Goal: Task Accomplishment & Management: Manage account settings

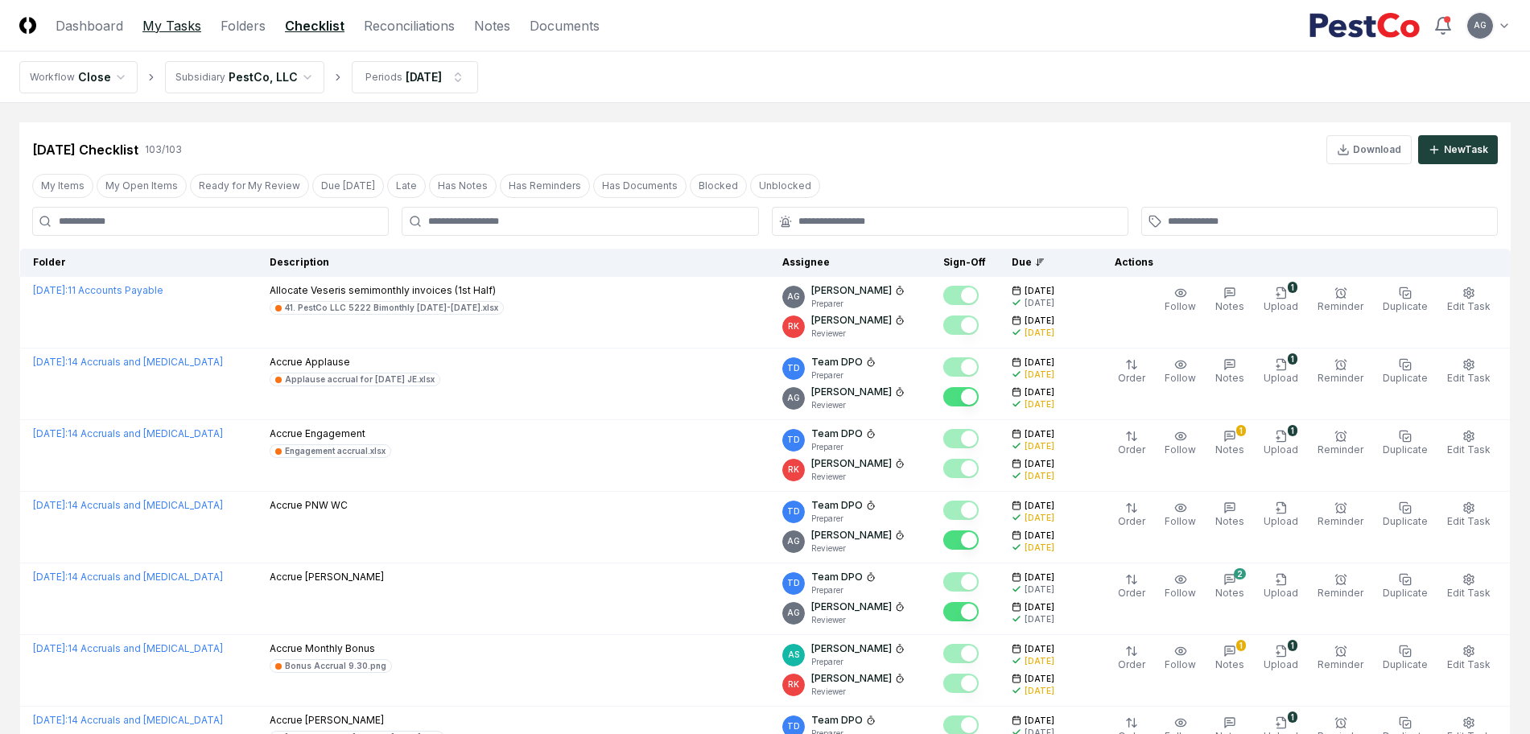
click at [152, 30] on link "My Tasks" at bounding box center [171, 25] width 59 height 19
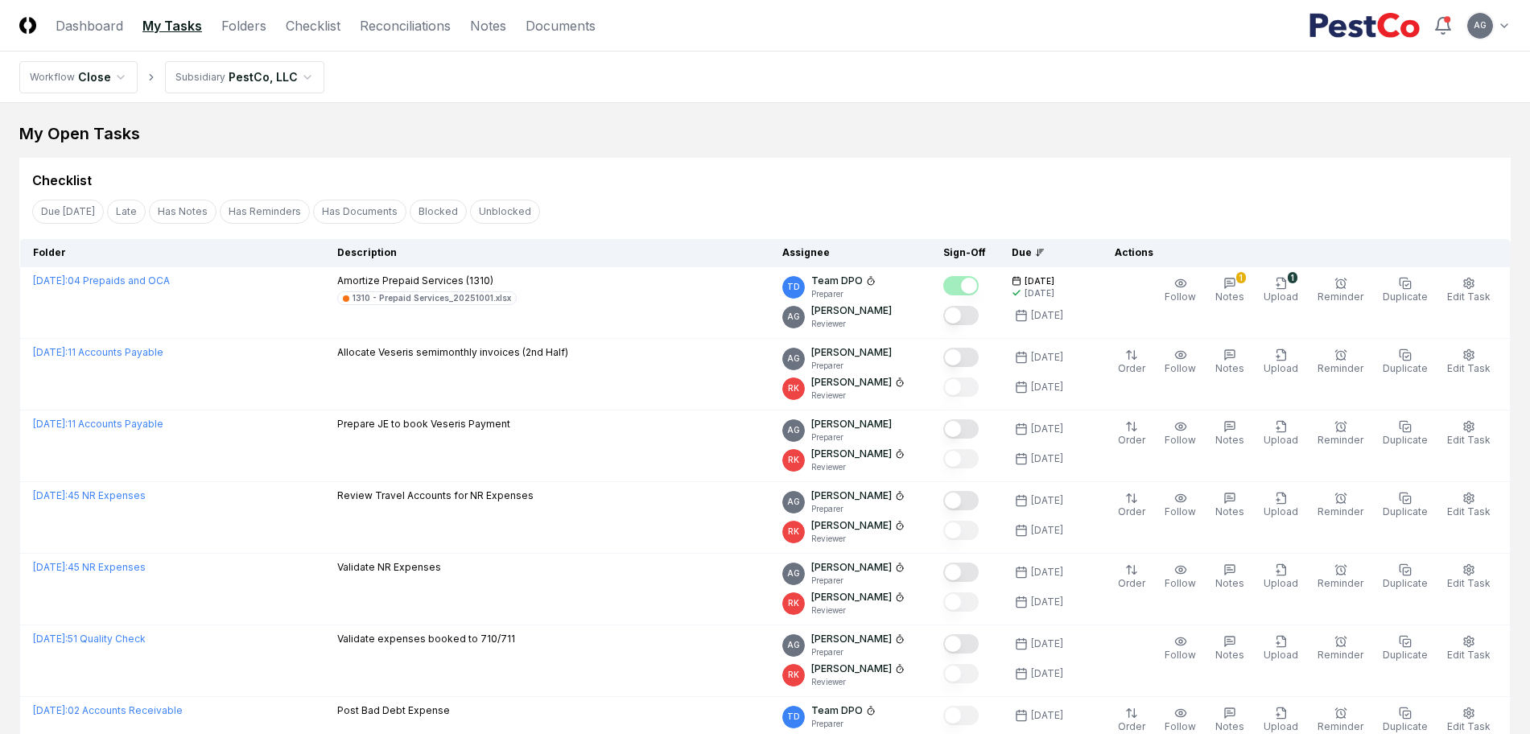
click at [701, 137] on div "My Open Tasks" at bounding box center [764, 133] width 1491 height 23
click at [740, 142] on div "My Open Tasks" at bounding box center [764, 133] width 1491 height 23
click at [834, 159] on div "Checklist" at bounding box center [764, 174] width 1491 height 32
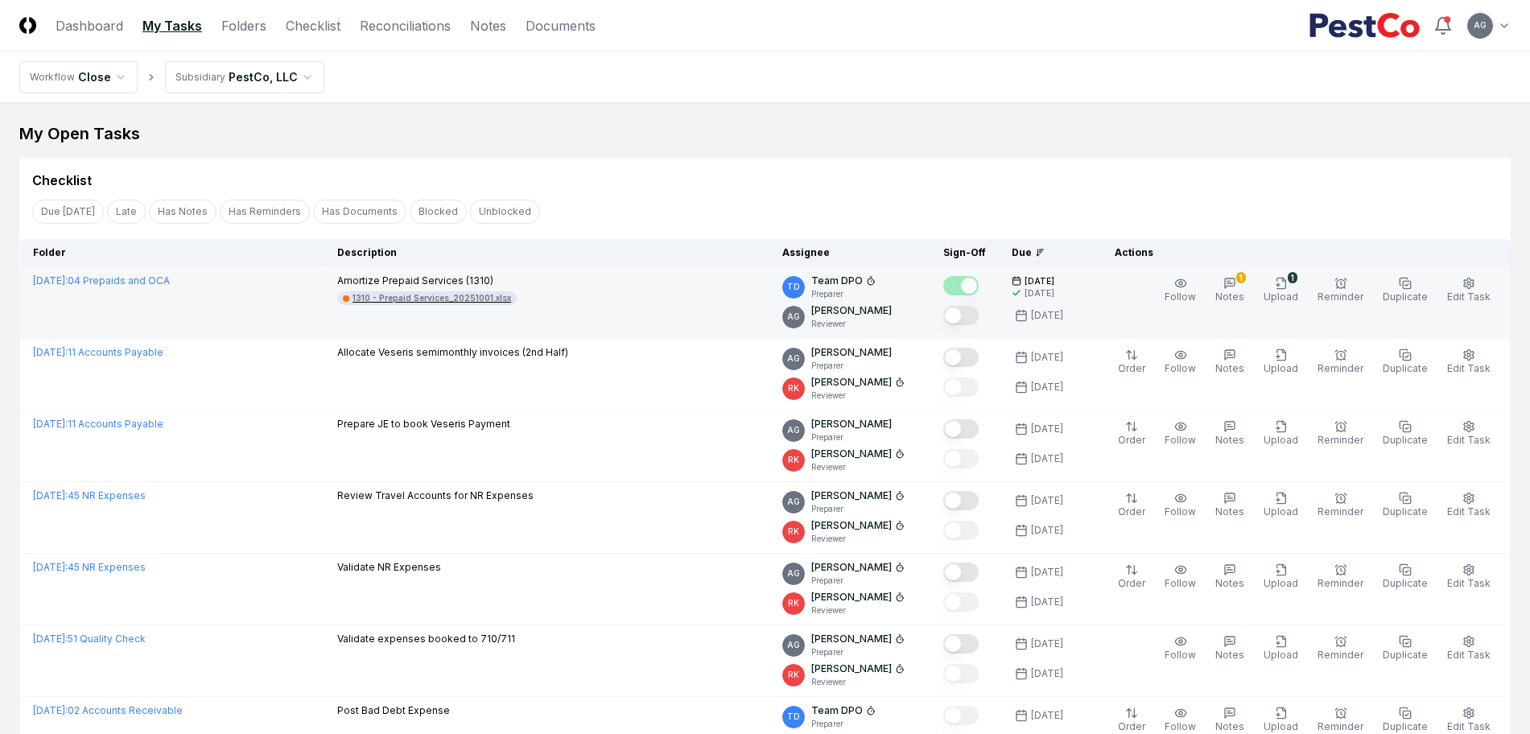
click at [463, 294] on div "1310 - Prepaid Services_20251001.xlsx" at bounding box center [431, 298] width 159 height 12
click at [1465, 288] on icon "button" at bounding box center [1468, 283] width 13 height 13
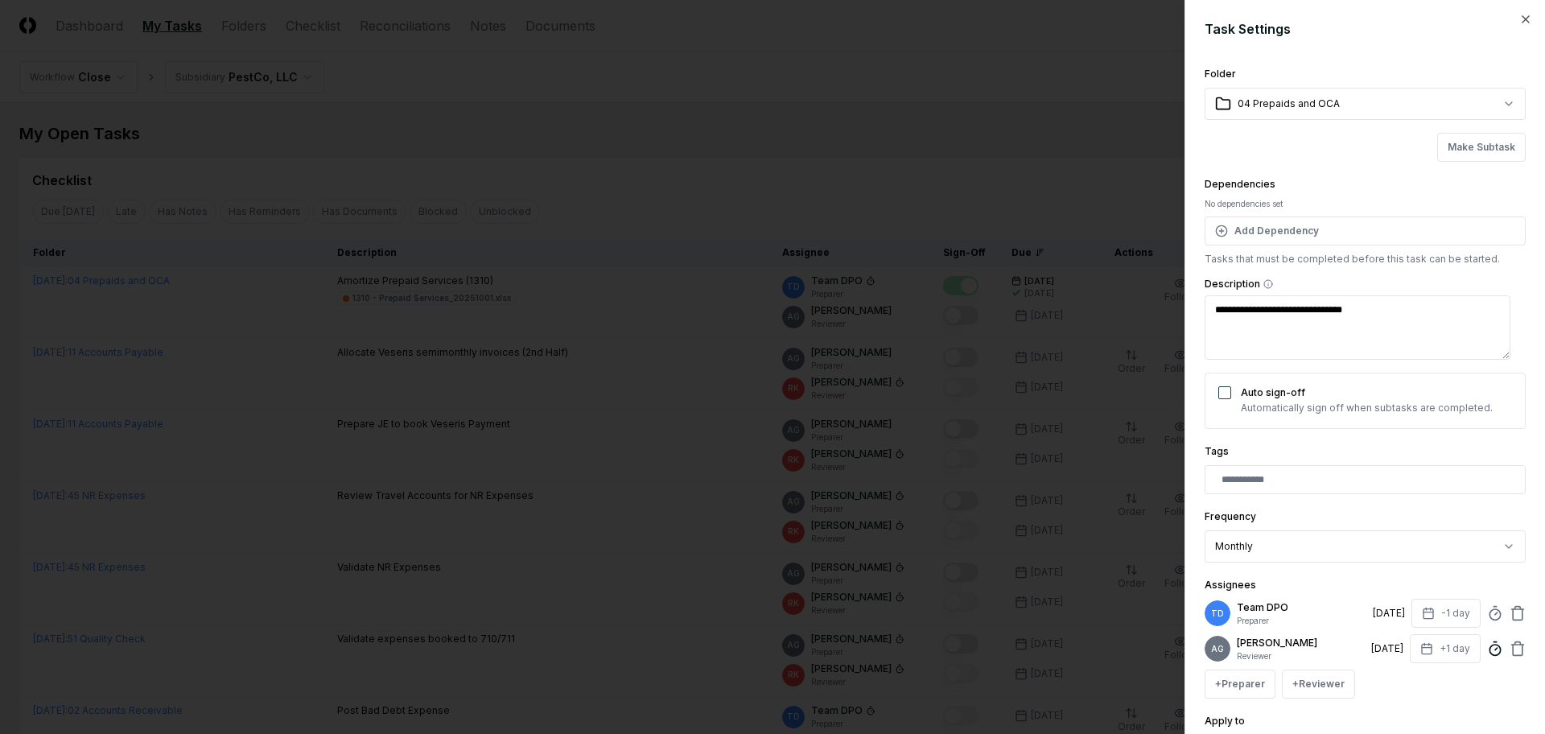
click at [1487, 656] on icon at bounding box center [1495, 649] width 16 height 16
type textarea "*"
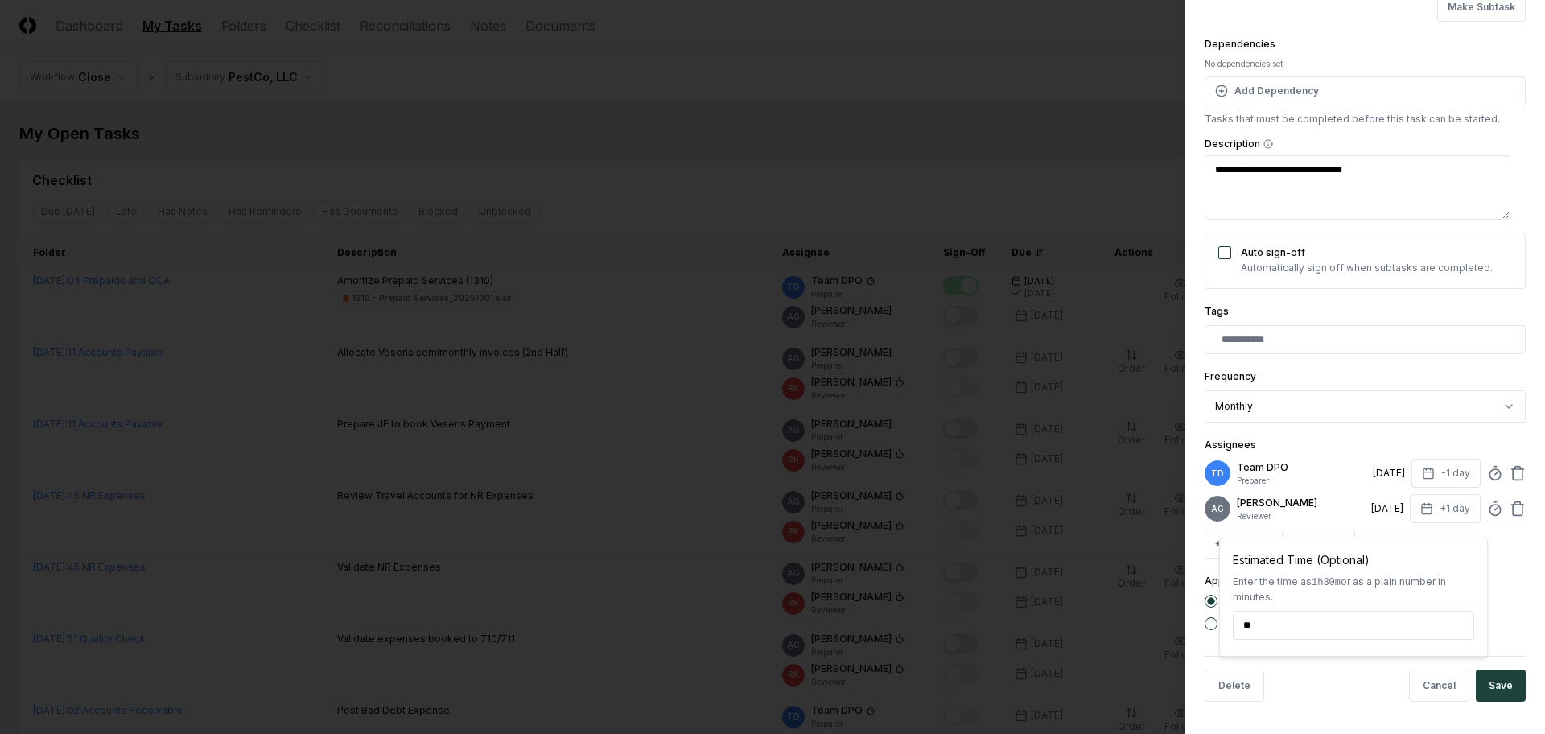
scroll to position [152, 0]
type input "******"
click at [1499, 680] on button "Save" at bounding box center [1501, 685] width 50 height 32
type textarea "*"
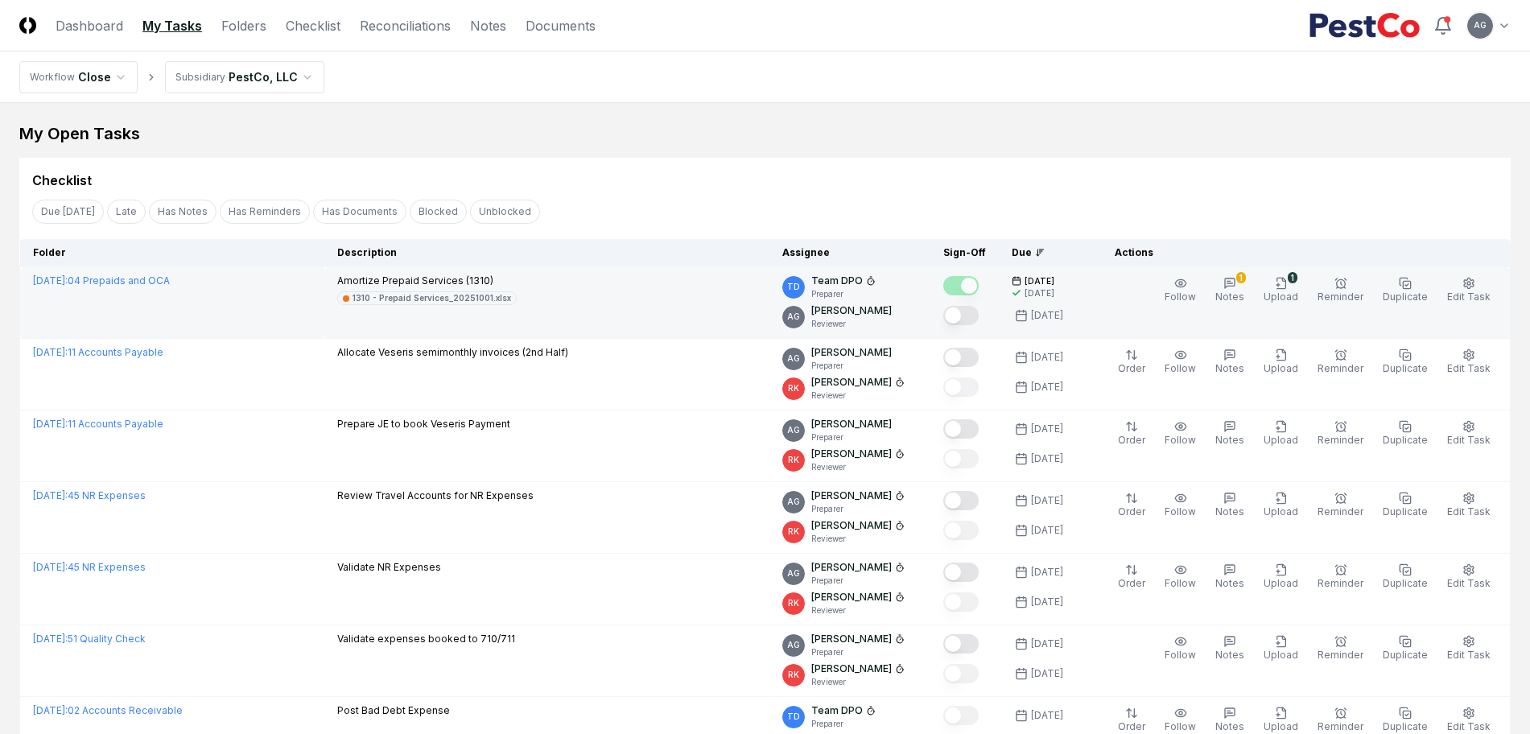
click at [978, 321] on button "Mark complete" at bounding box center [960, 315] width 35 height 19
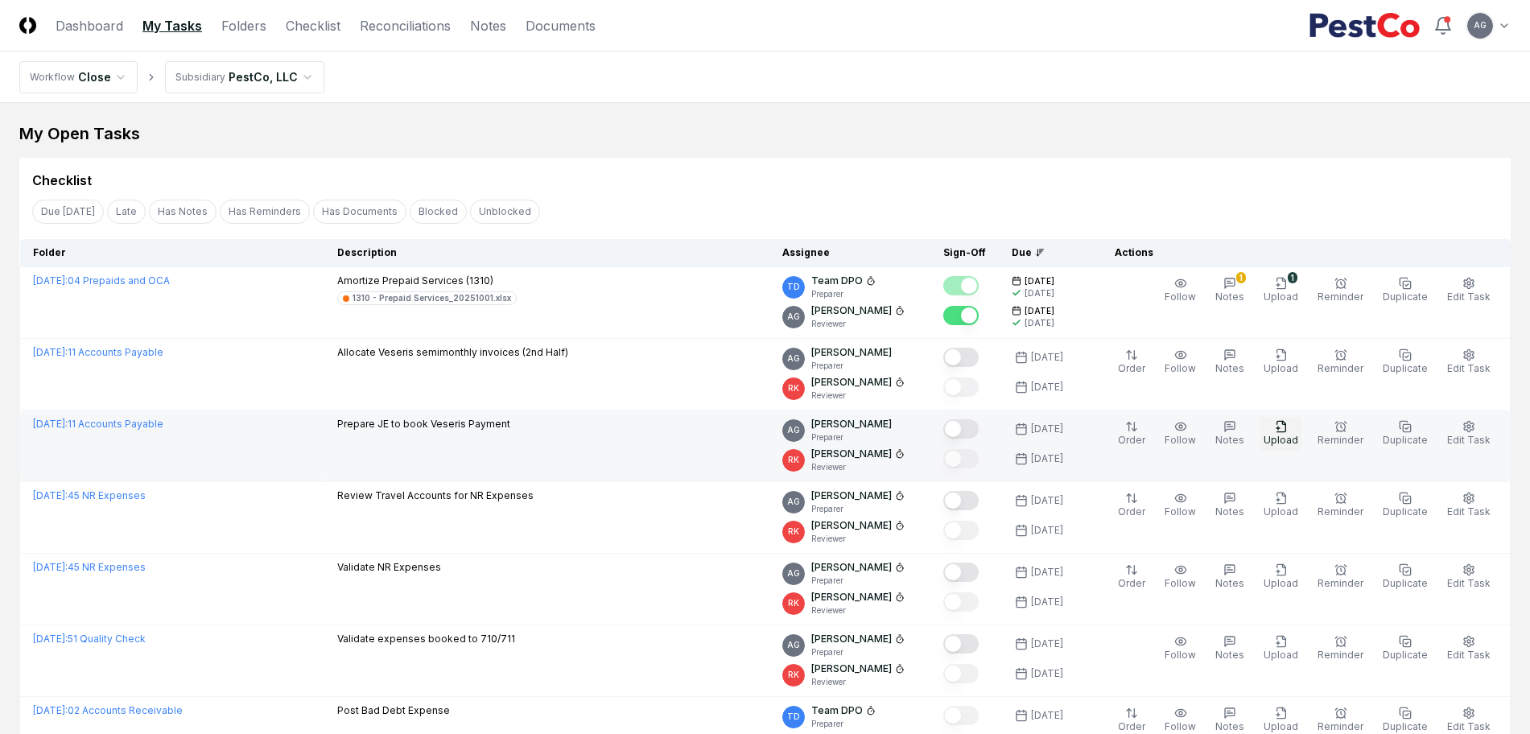
click at [1287, 435] on span "Upload" at bounding box center [1280, 440] width 35 height 12
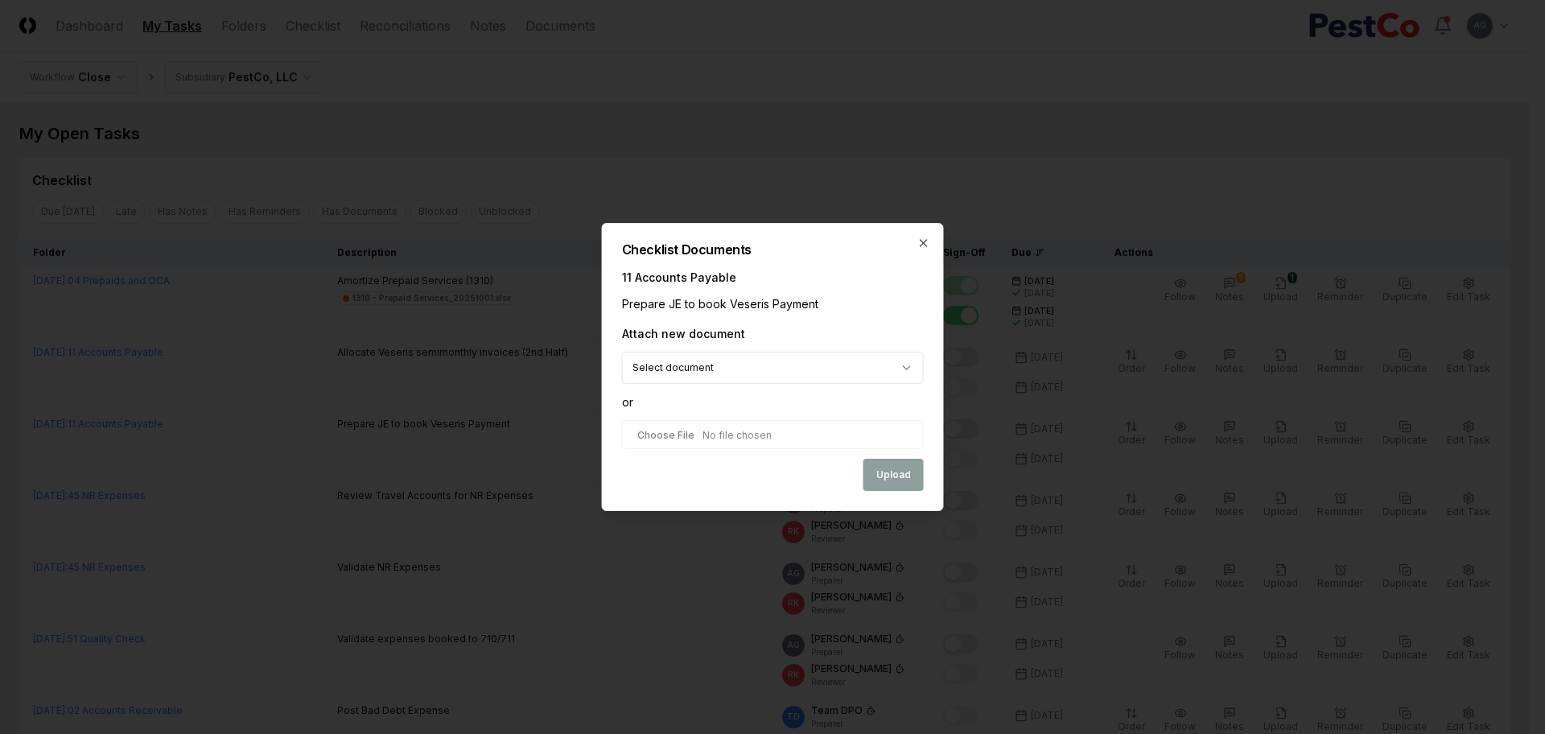
click at [729, 433] on input "file" at bounding box center [773, 434] width 302 height 29
type input "**********"
click at [887, 476] on button "Upload" at bounding box center [893, 476] width 60 height 32
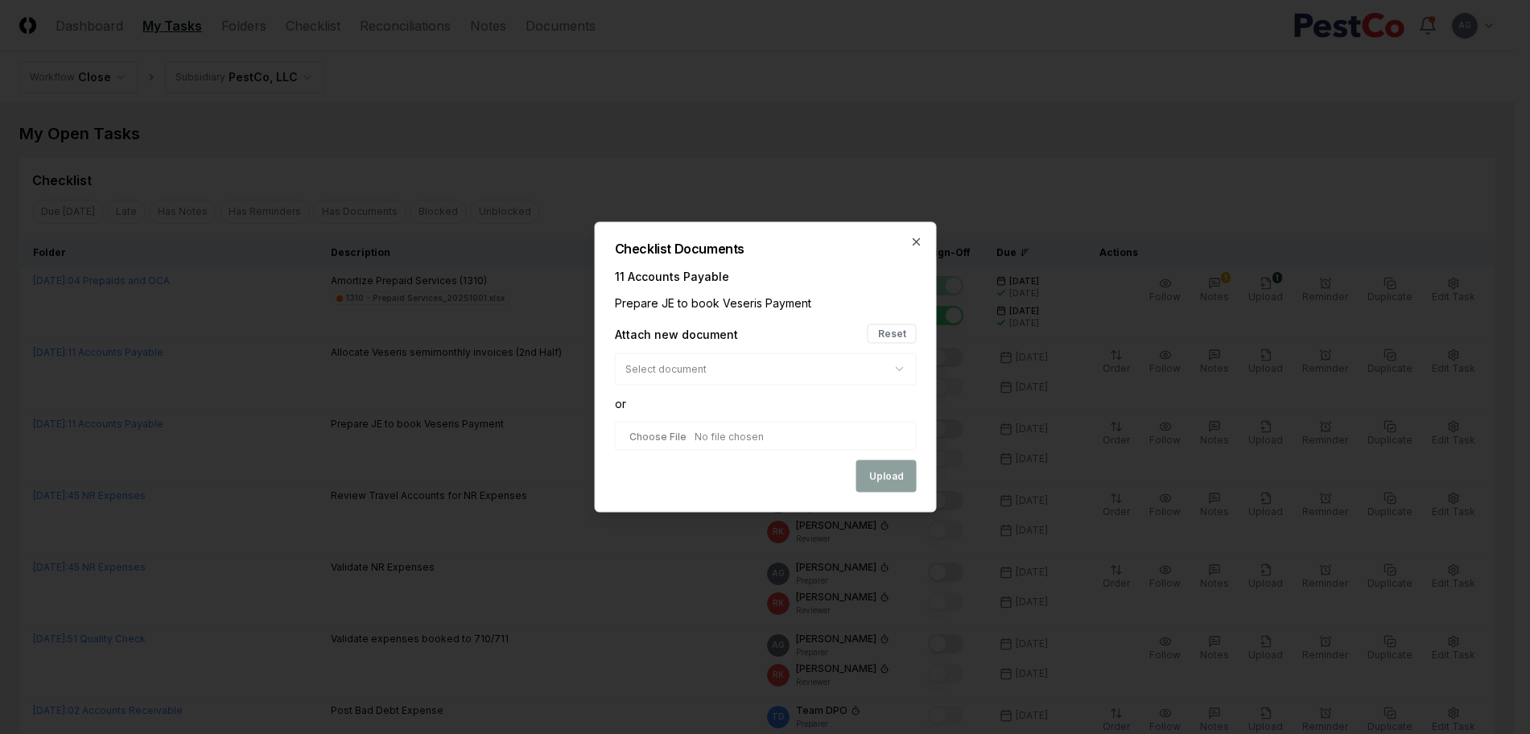
click at [740, 488] on div "Review Travel Accounts for NR Expenses" at bounding box center [536, 497] width 410 height 18
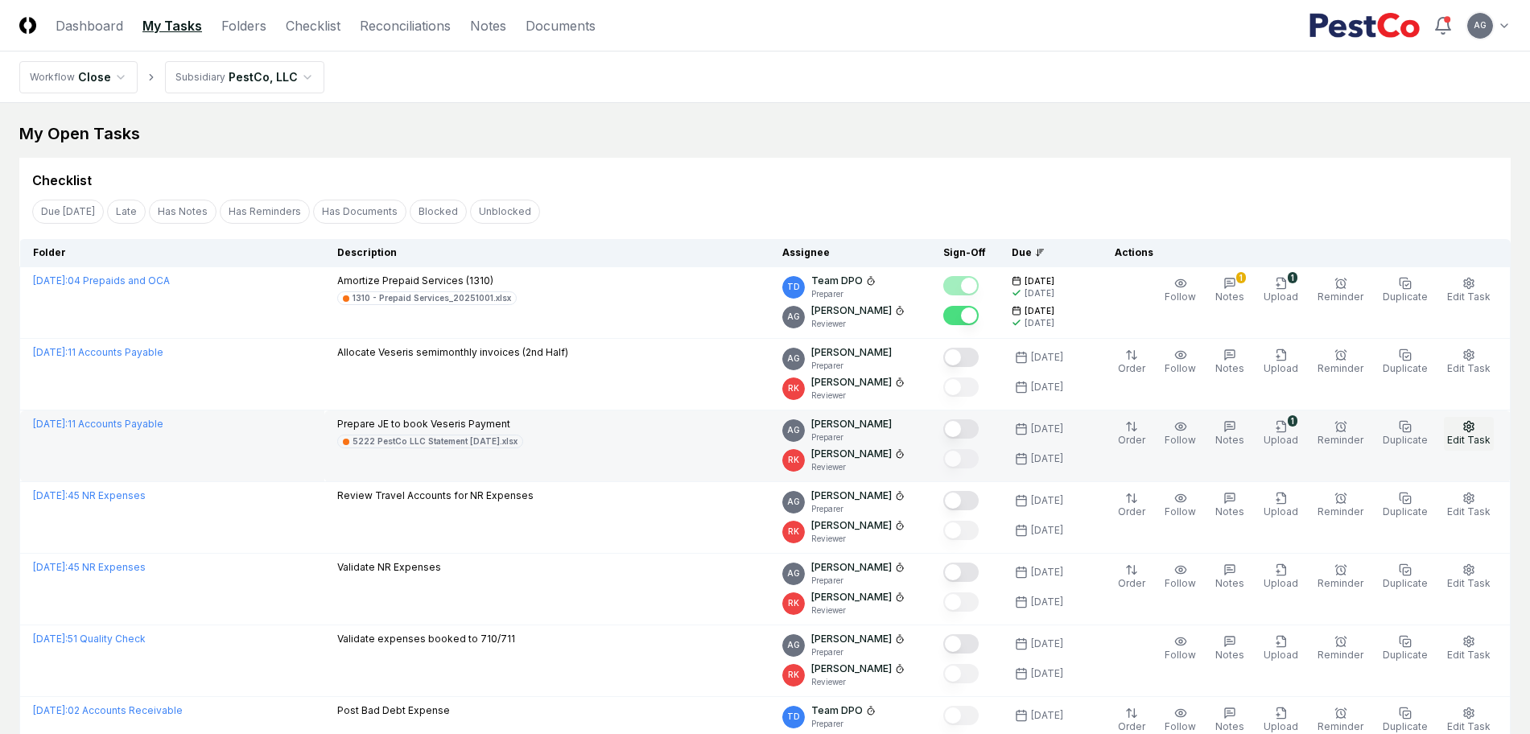
click at [1465, 431] on icon "button" at bounding box center [1468, 426] width 13 height 13
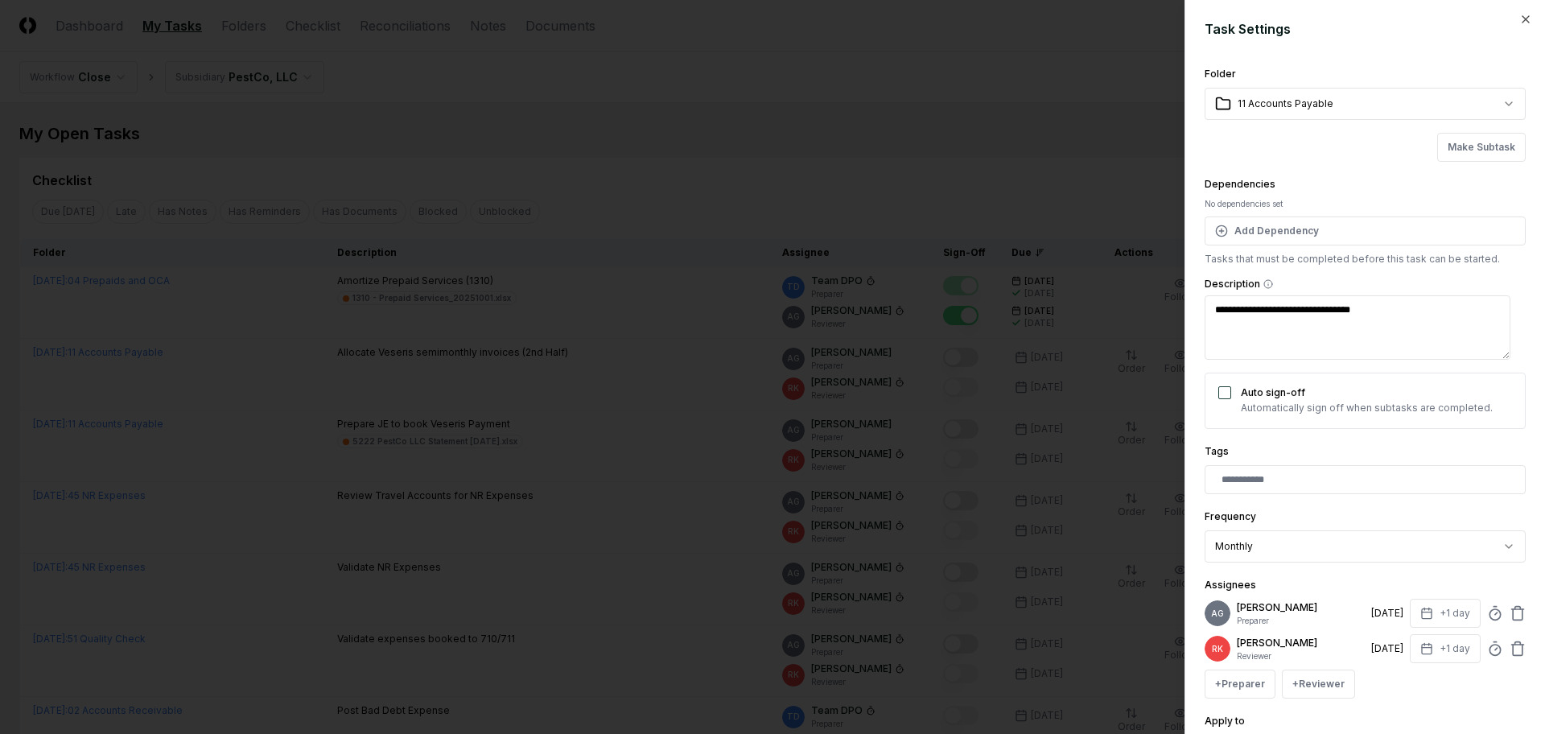
type textarea "*"
click at [991, 146] on div at bounding box center [772, 367] width 1545 height 734
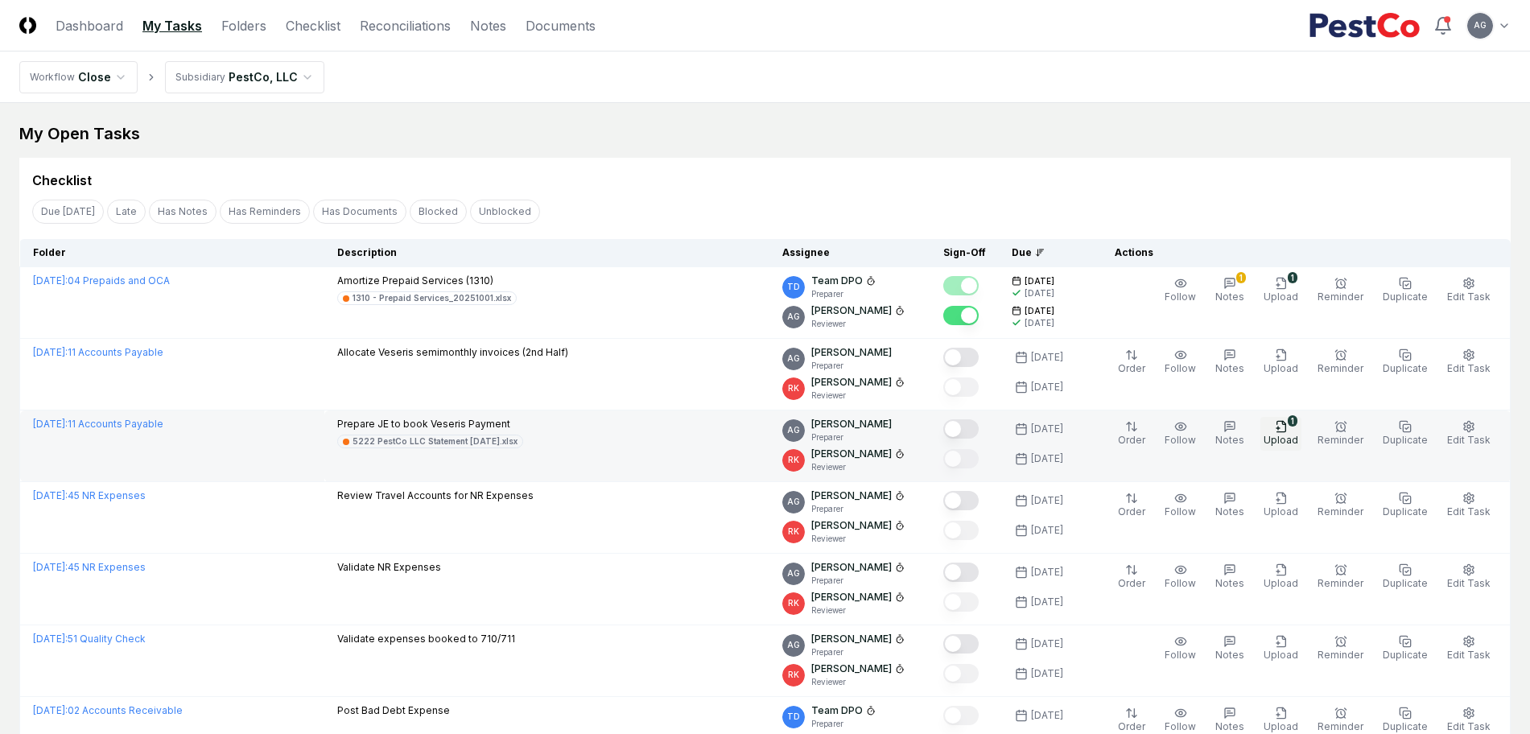
click at [1284, 434] on span "Upload" at bounding box center [1280, 440] width 35 height 12
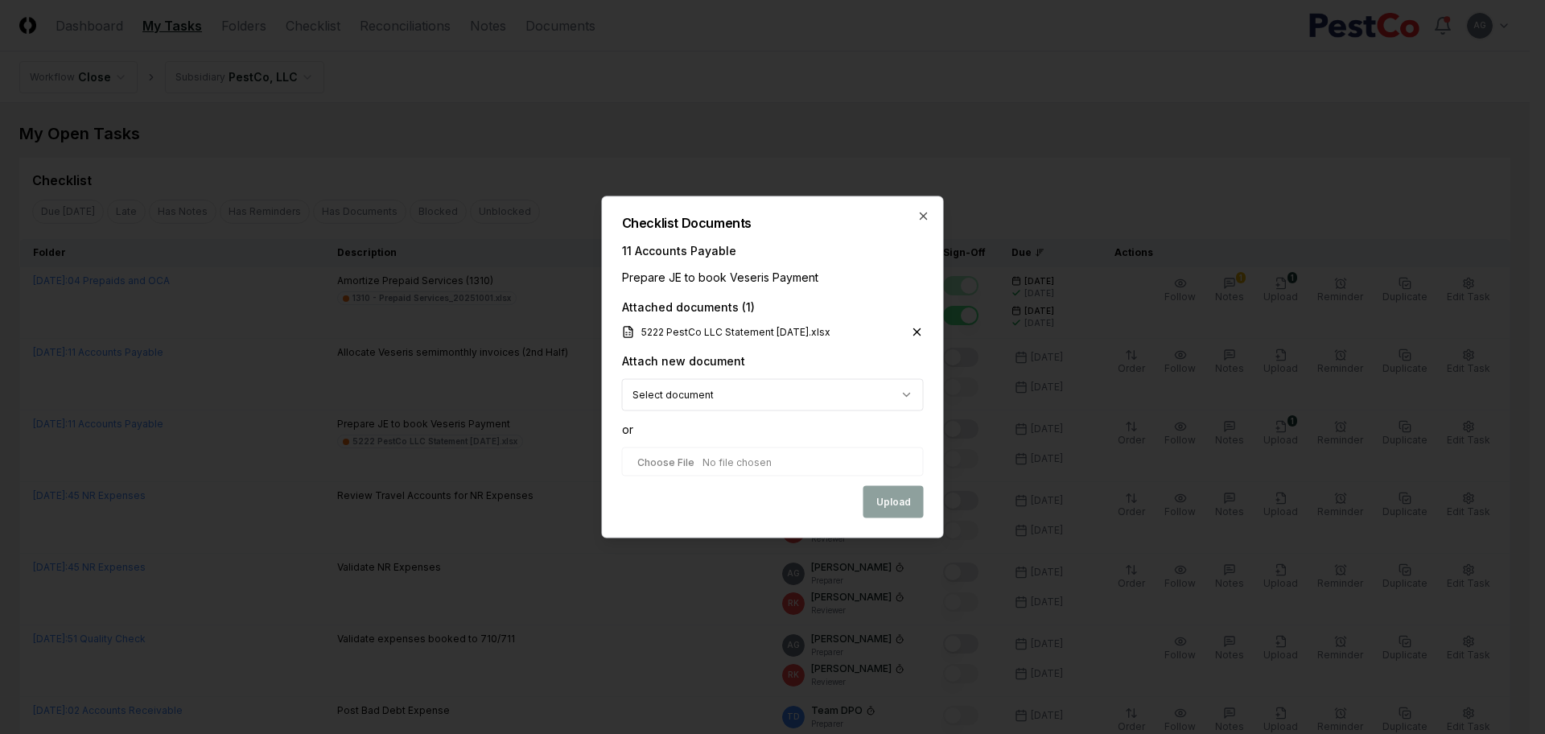
click at [739, 460] on input "file" at bounding box center [773, 461] width 302 height 29
type input "**********"
click at [888, 509] on button "Upload" at bounding box center [893, 503] width 60 height 32
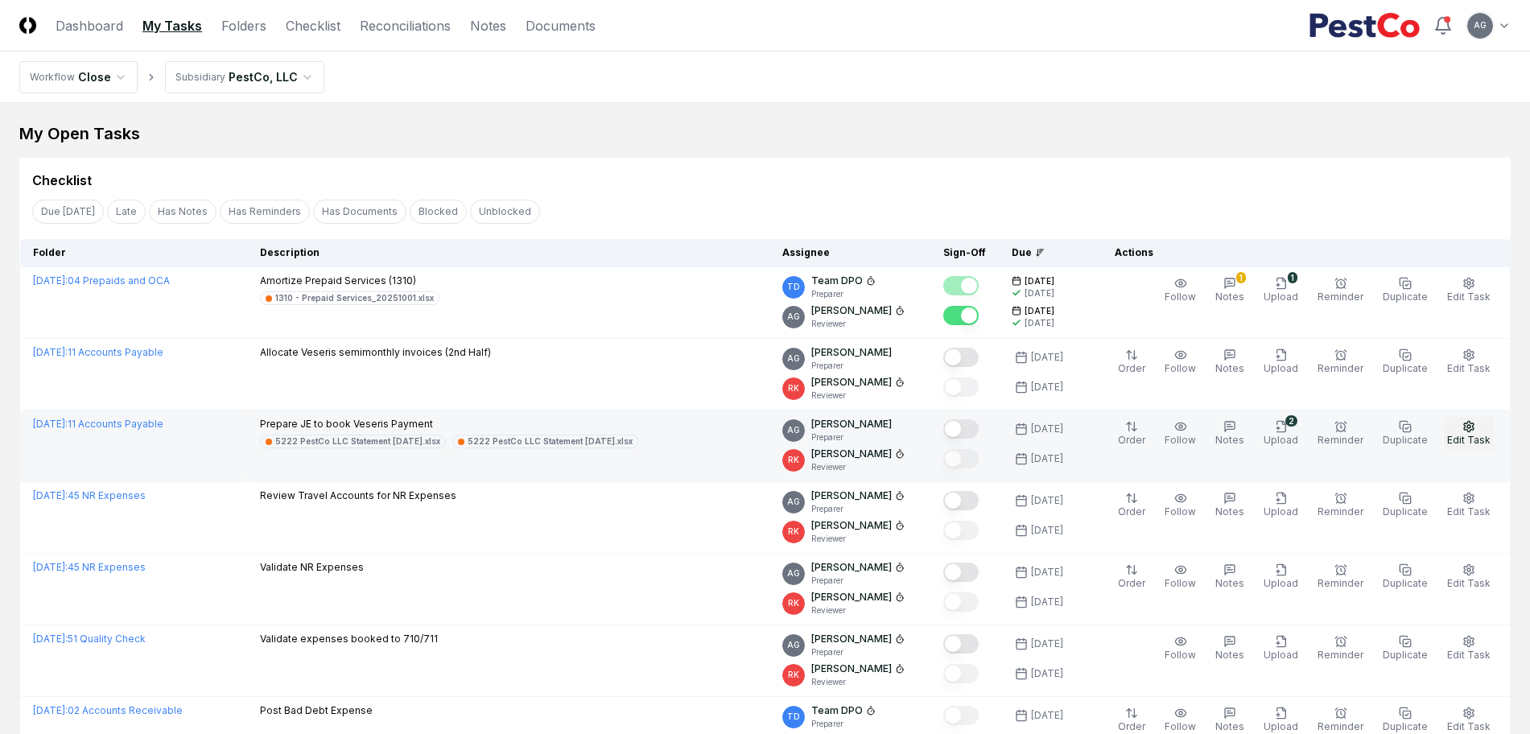
click at [1487, 426] on button "Edit Task" at bounding box center [1469, 434] width 50 height 34
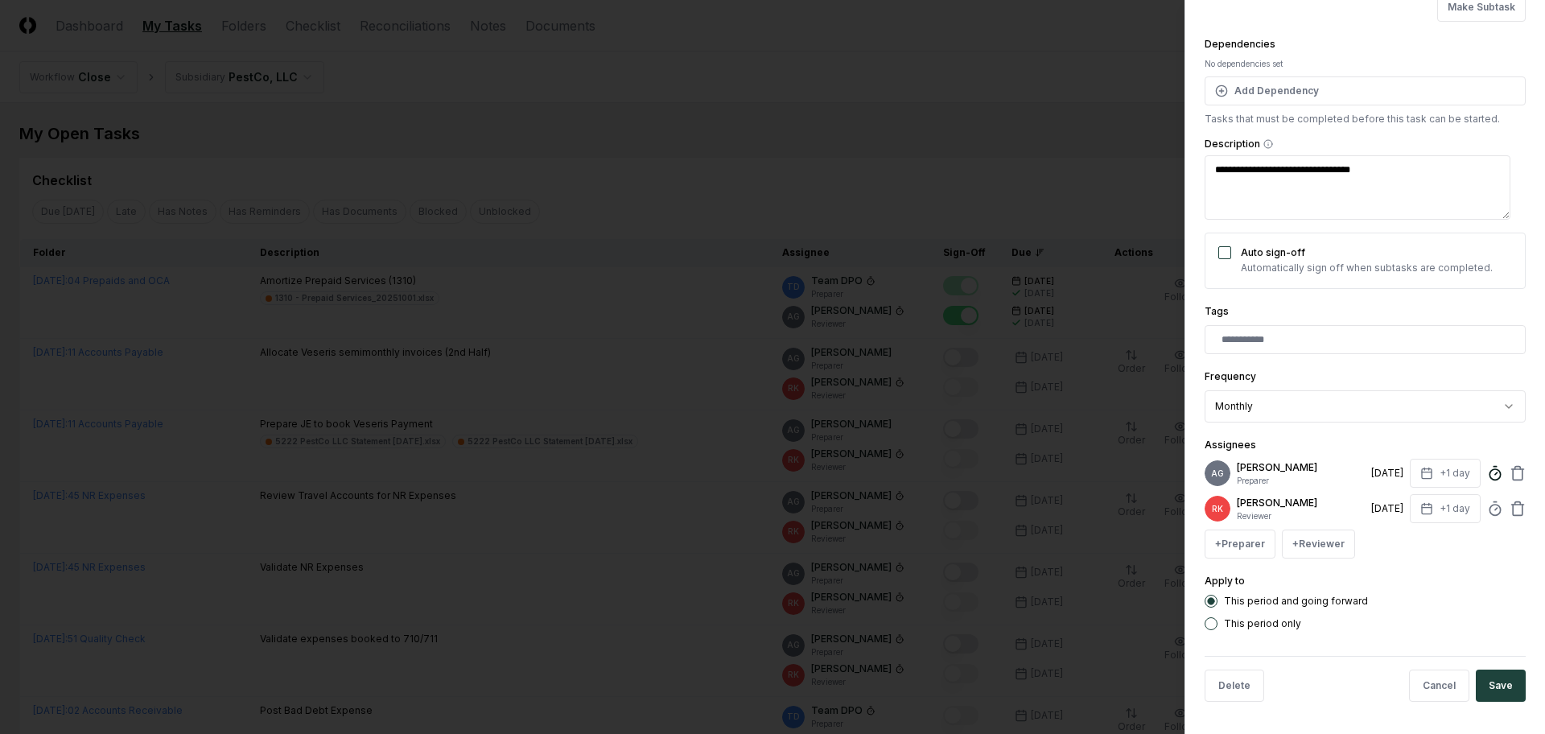
click at [1487, 468] on icon at bounding box center [1495, 473] width 16 height 16
type textarea "*"
type input "******"
click at [1478, 679] on button "Save" at bounding box center [1501, 685] width 50 height 32
type textarea "*"
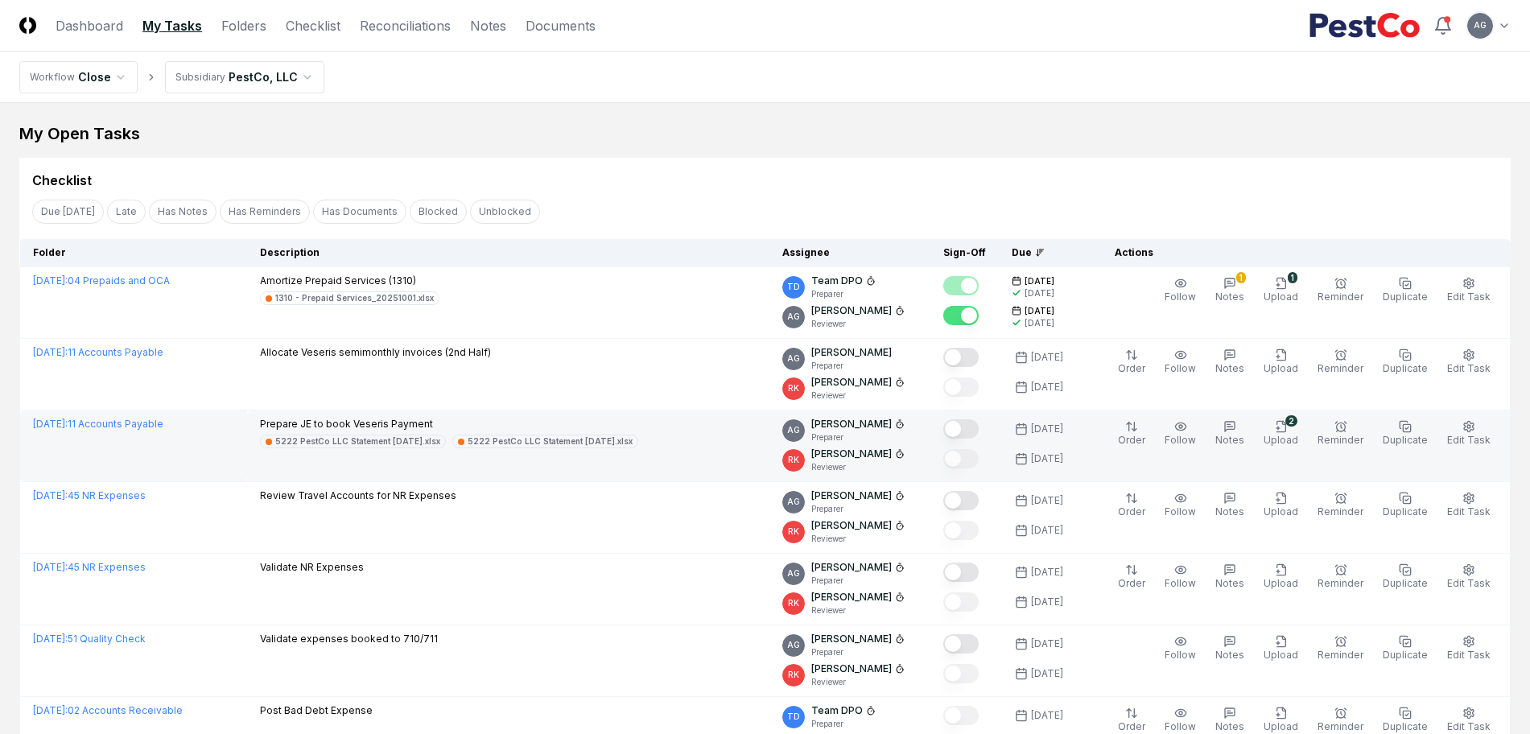
click at [978, 428] on button "Mark complete" at bounding box center [960, 428] width 35 height 19
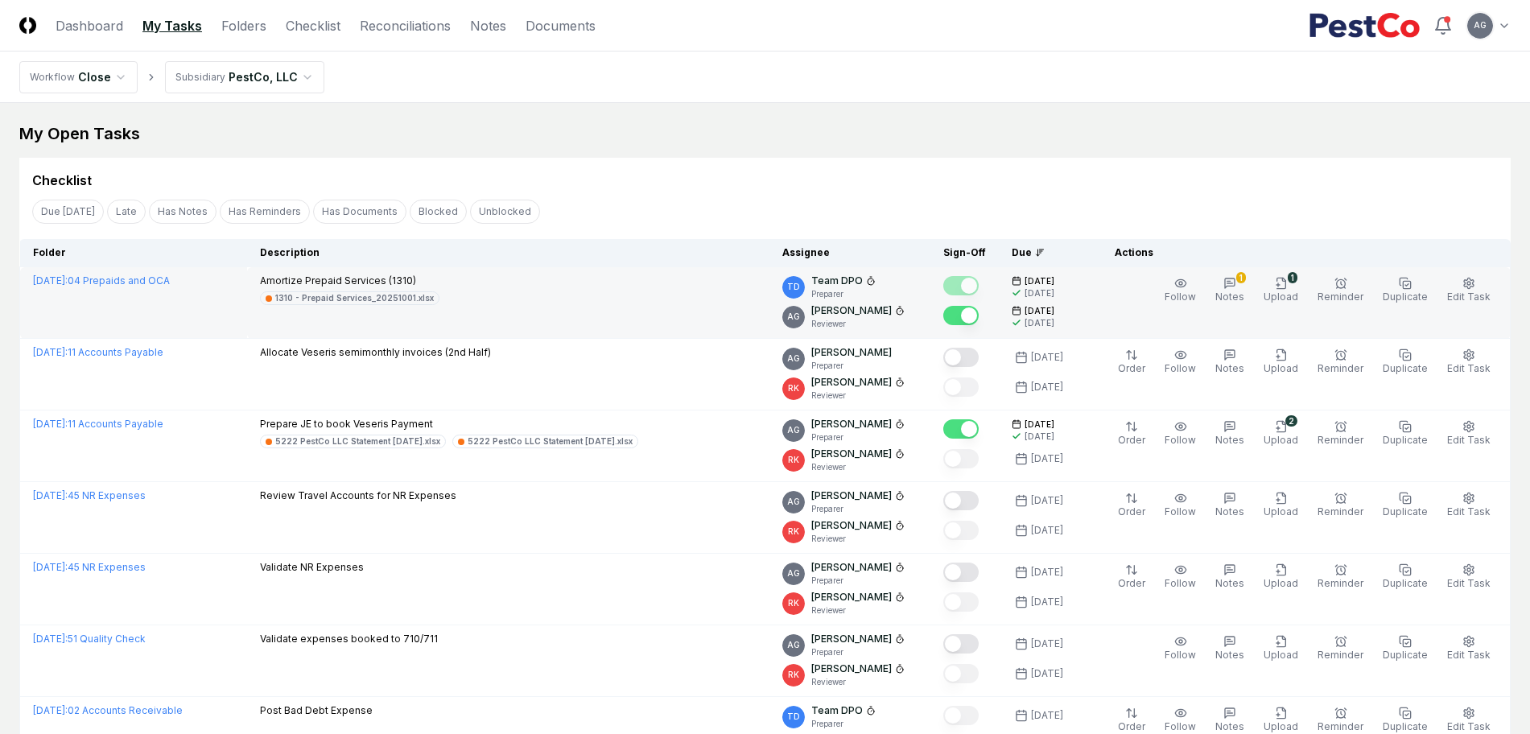
click at [1221, 289] on div "Follow 1 Notes 1 Upload Reminder Duplicate Edit Task More" at bounding box center [1327, 303] width 358 height 58
click at [1236, 287] on icon "button" at bounding box center [1229, 283] width 13 height 13
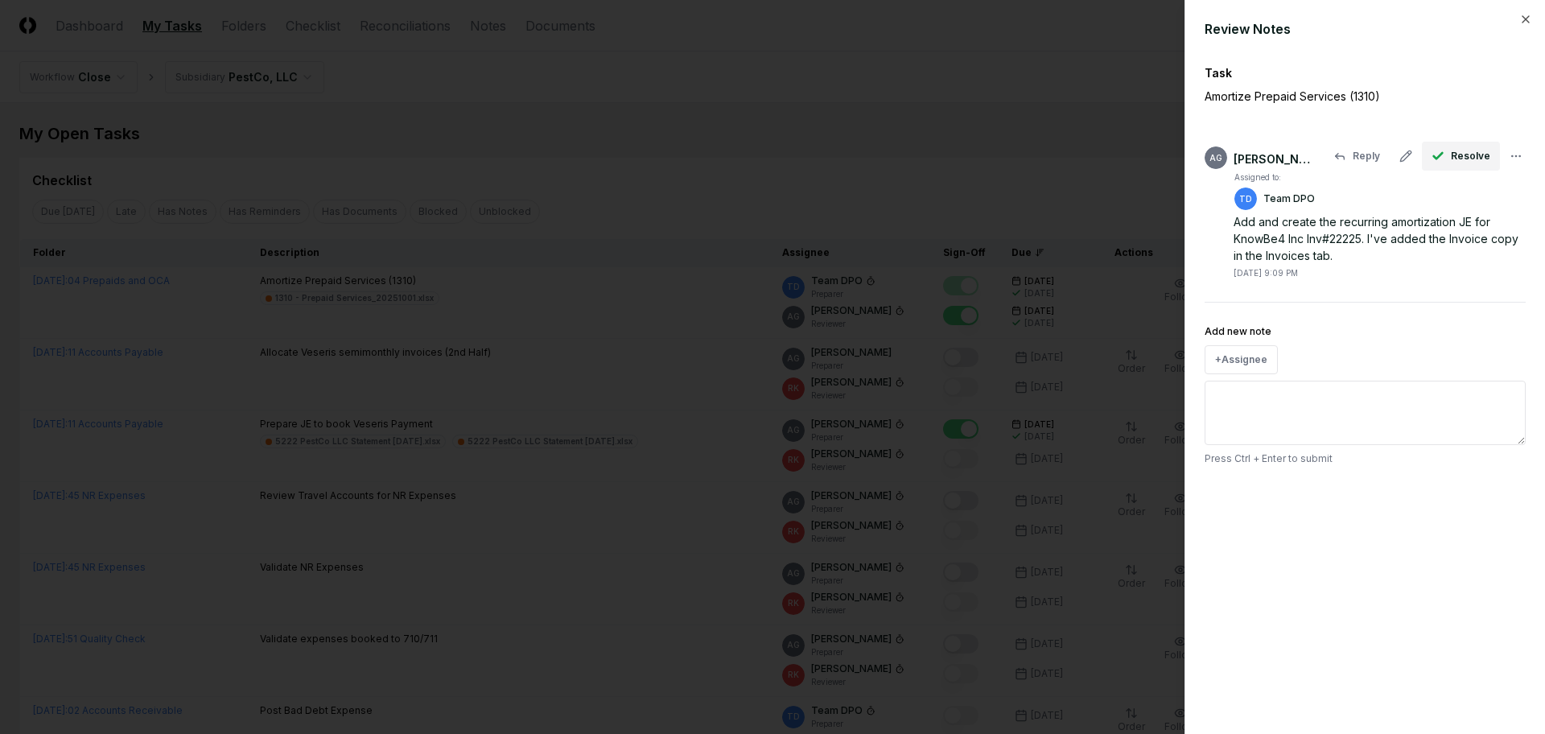
click at [1470, 157] on span "Resolve" at bounding box center [1470, 156] width 39 height 14
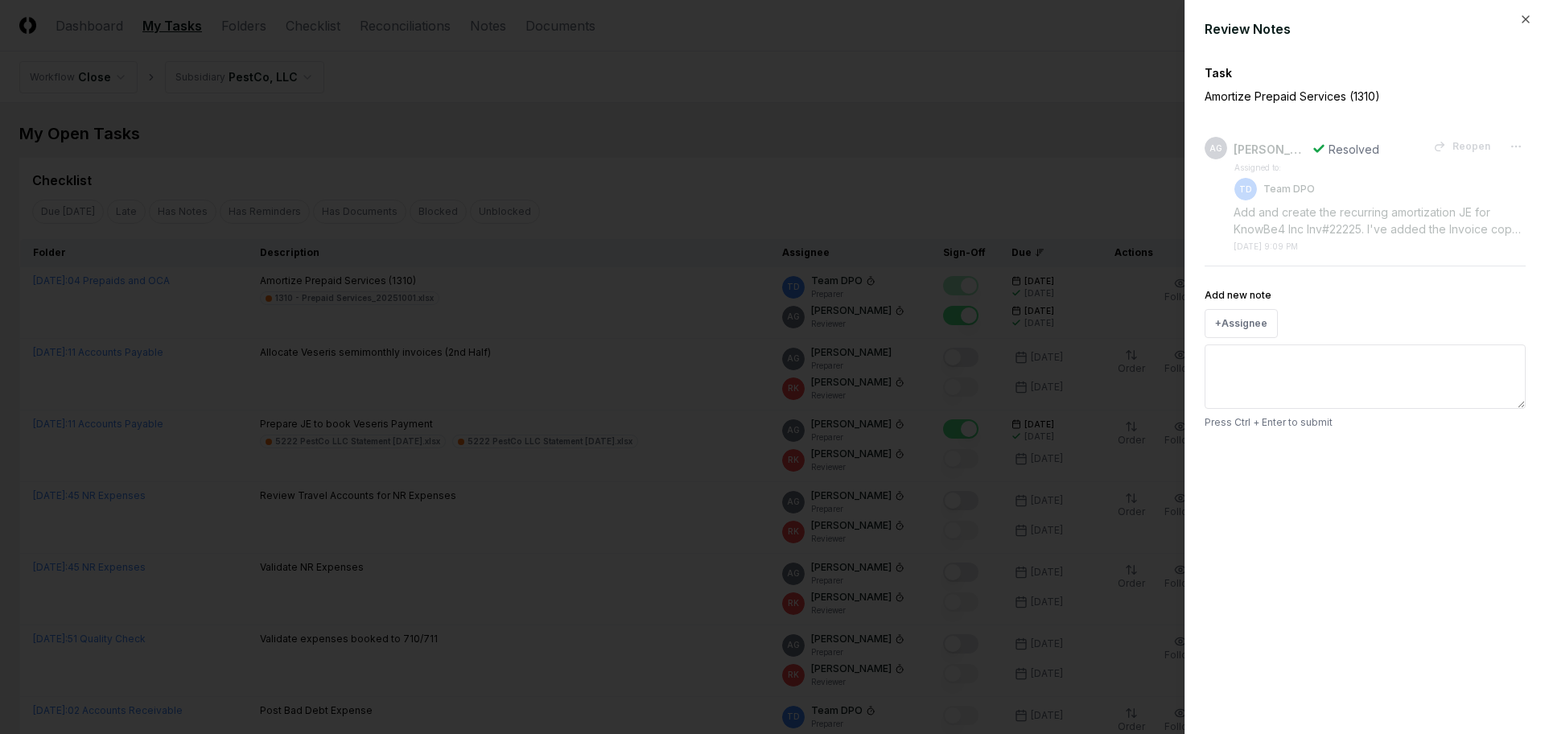
click at [768, 140] on div at bounding box center [772, 367] width 1545 height 734
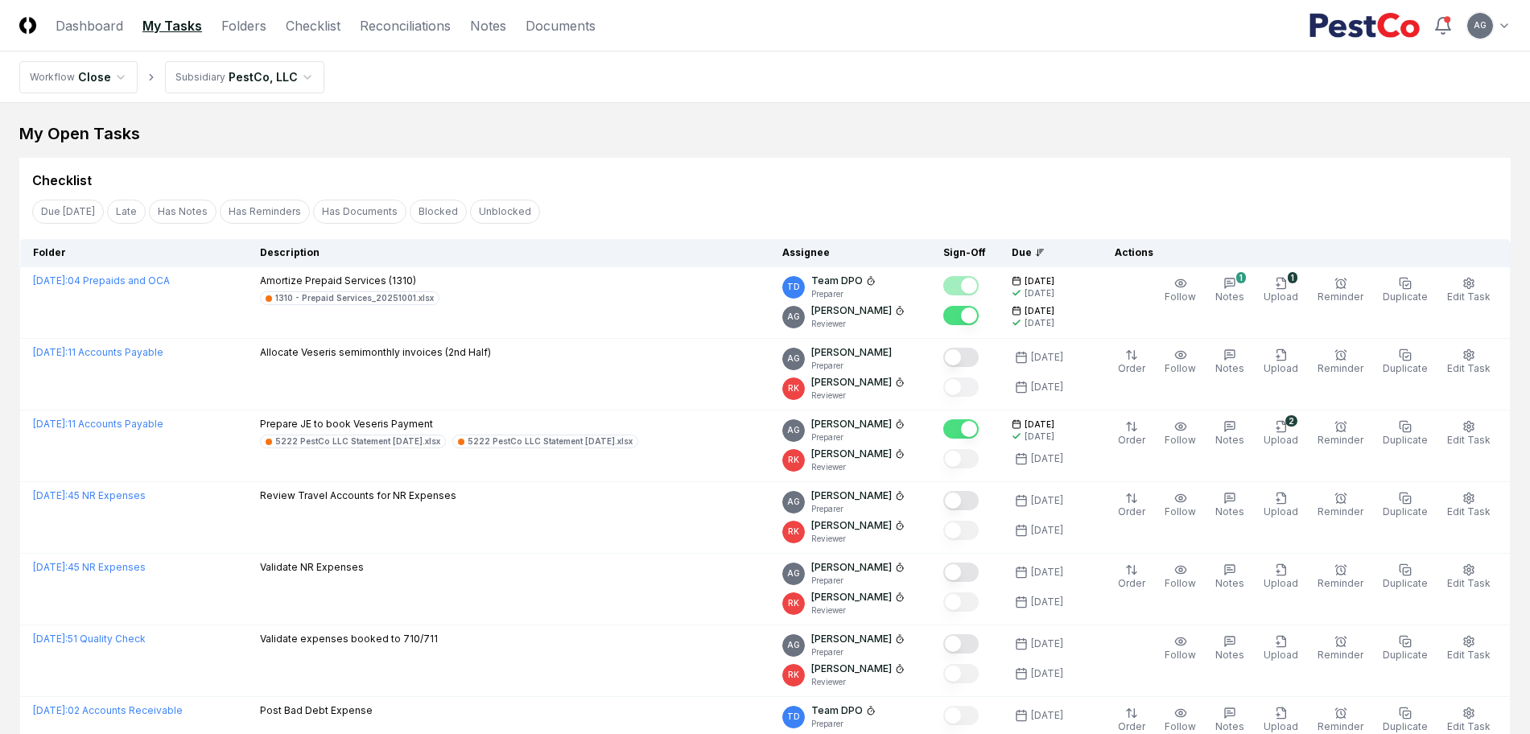
click at [903, 164] on div "Checklist" at bounding box center [764, 174] width 1491 height 32
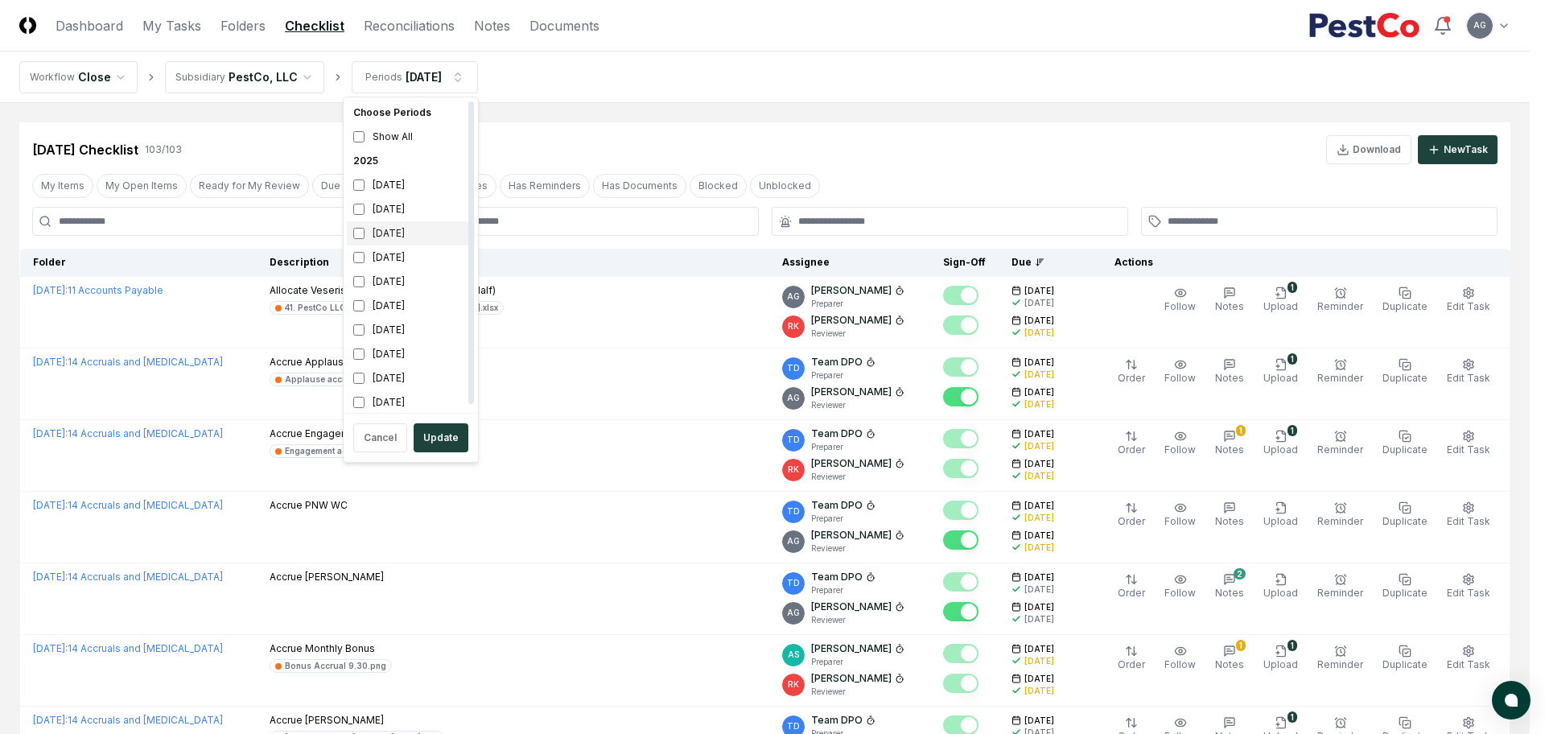
click at [402, 239] on div "[DATE]" at bounding box center [411, 233] width 128 height 24
click at [394, 211] on div "[DATE]" at bounding box center [411, 209] width 128 height 24
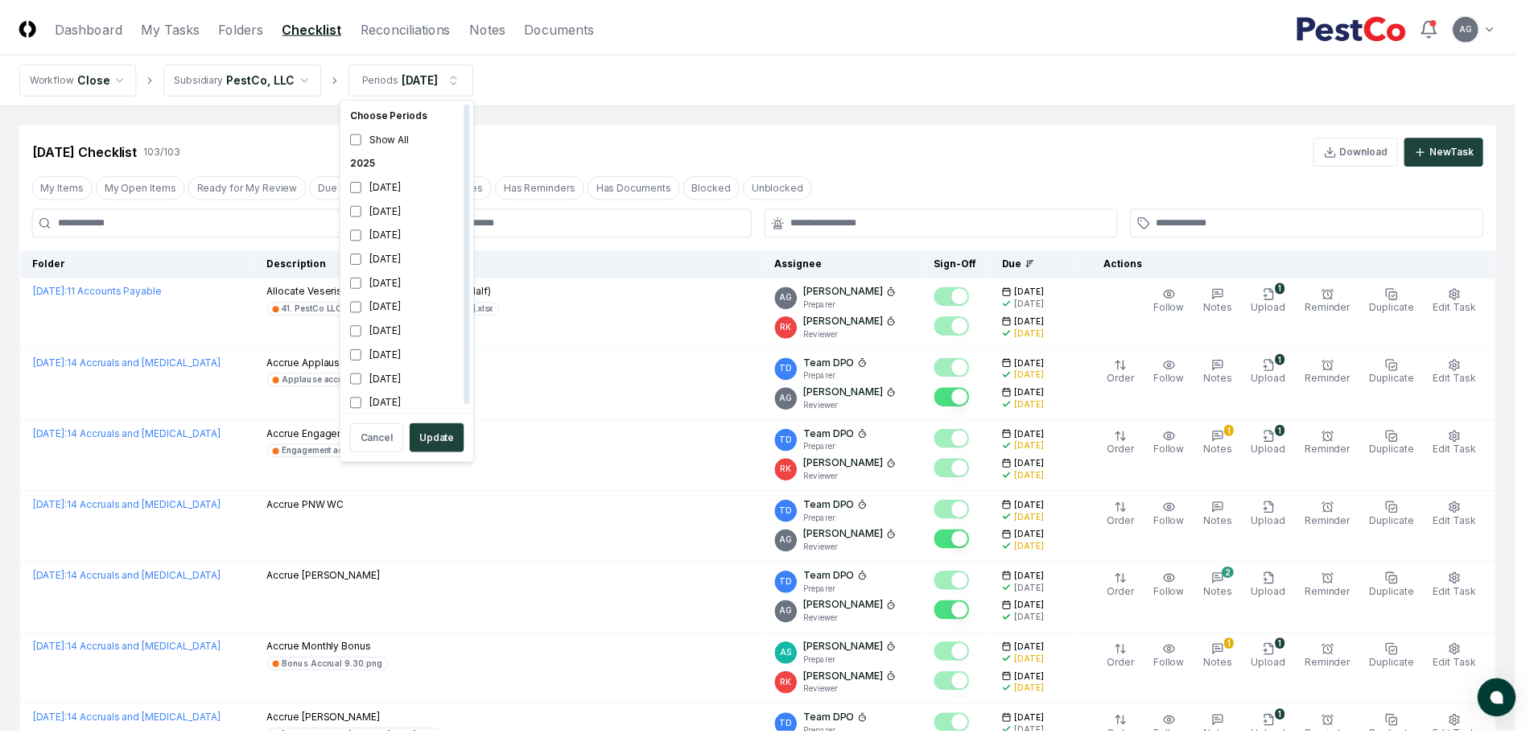
scroll to position [5, 0]
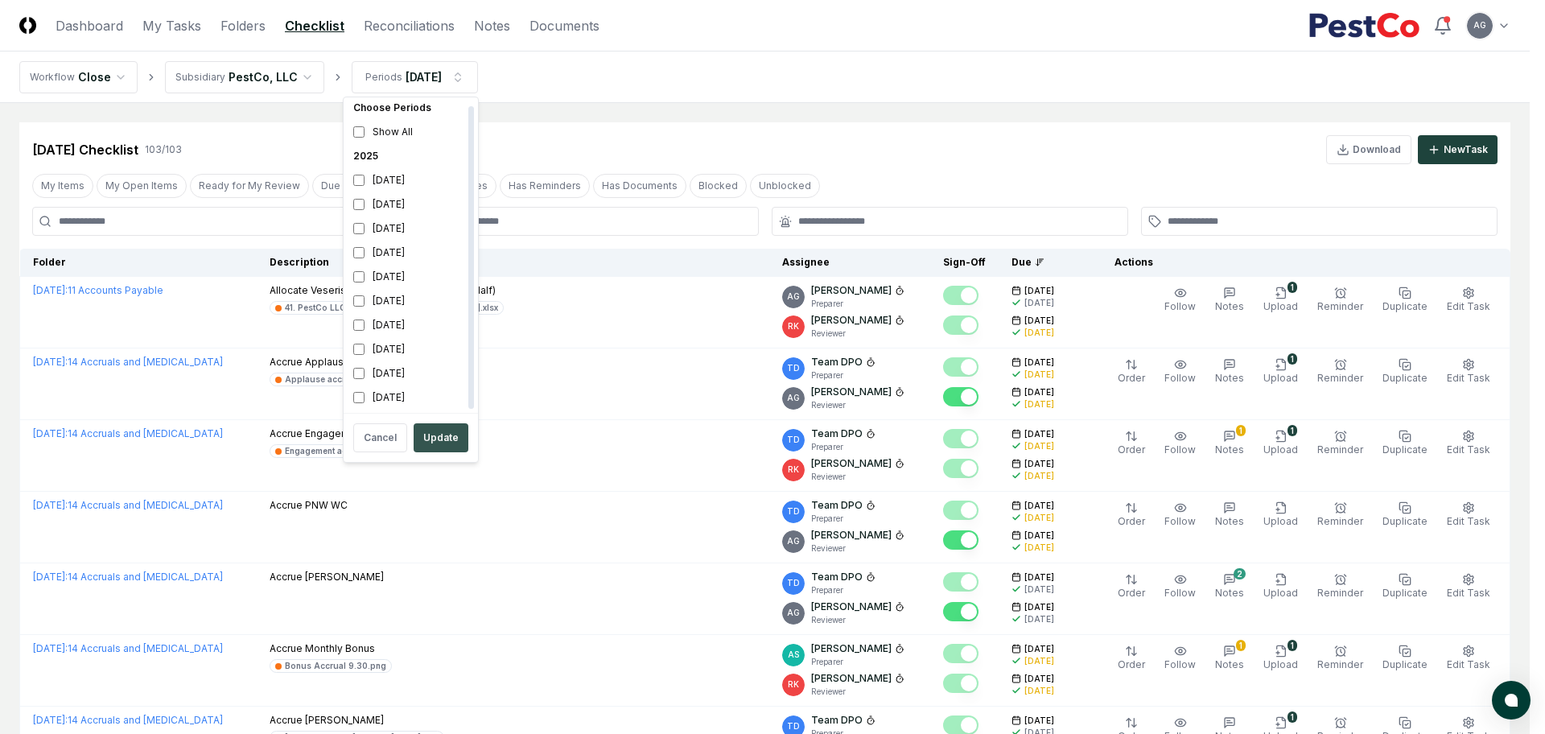
click at [447, 439] on button "Update" at bounding box center [441, 437] width 55 height 29
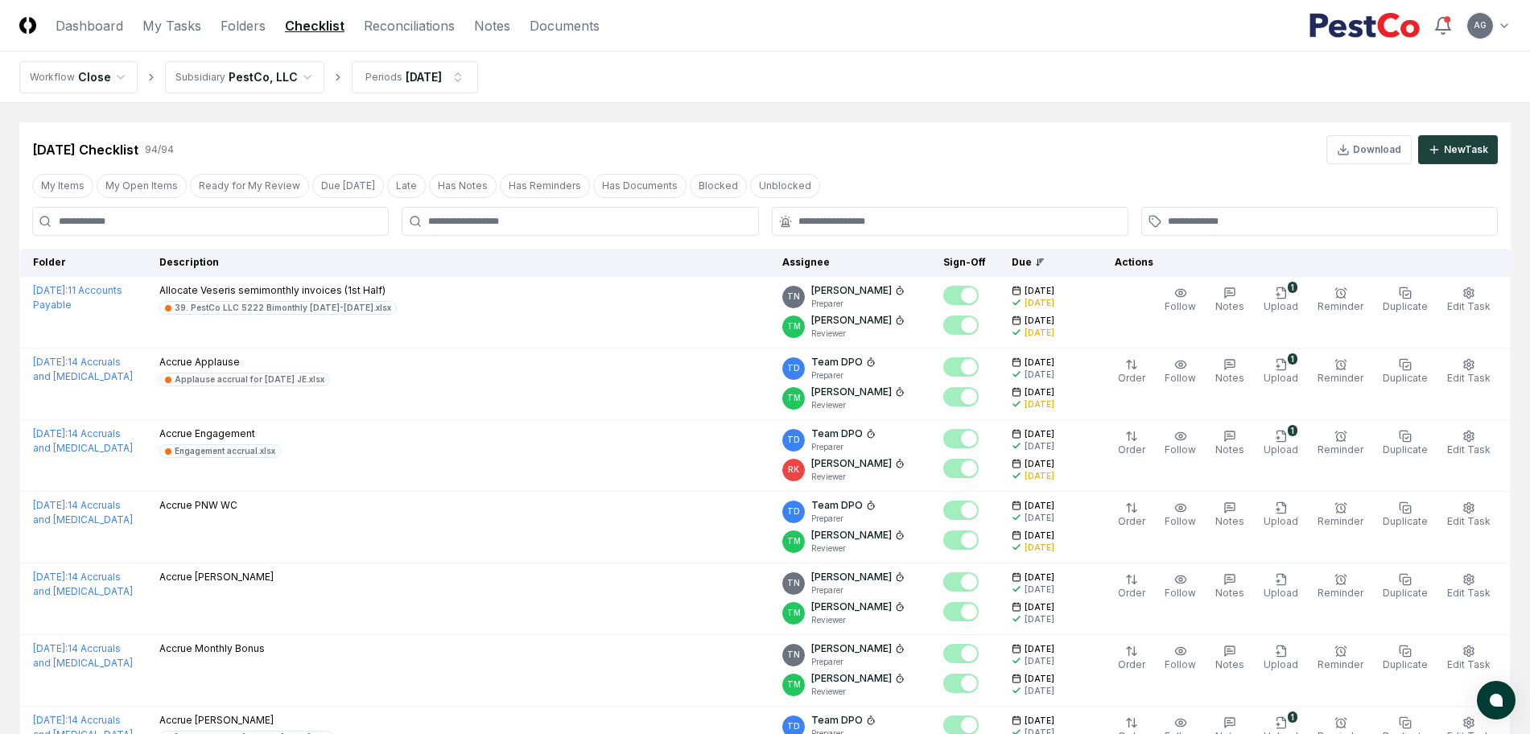
click at [222, 211] on input at bounding box center [210, 221] width 356 height 29
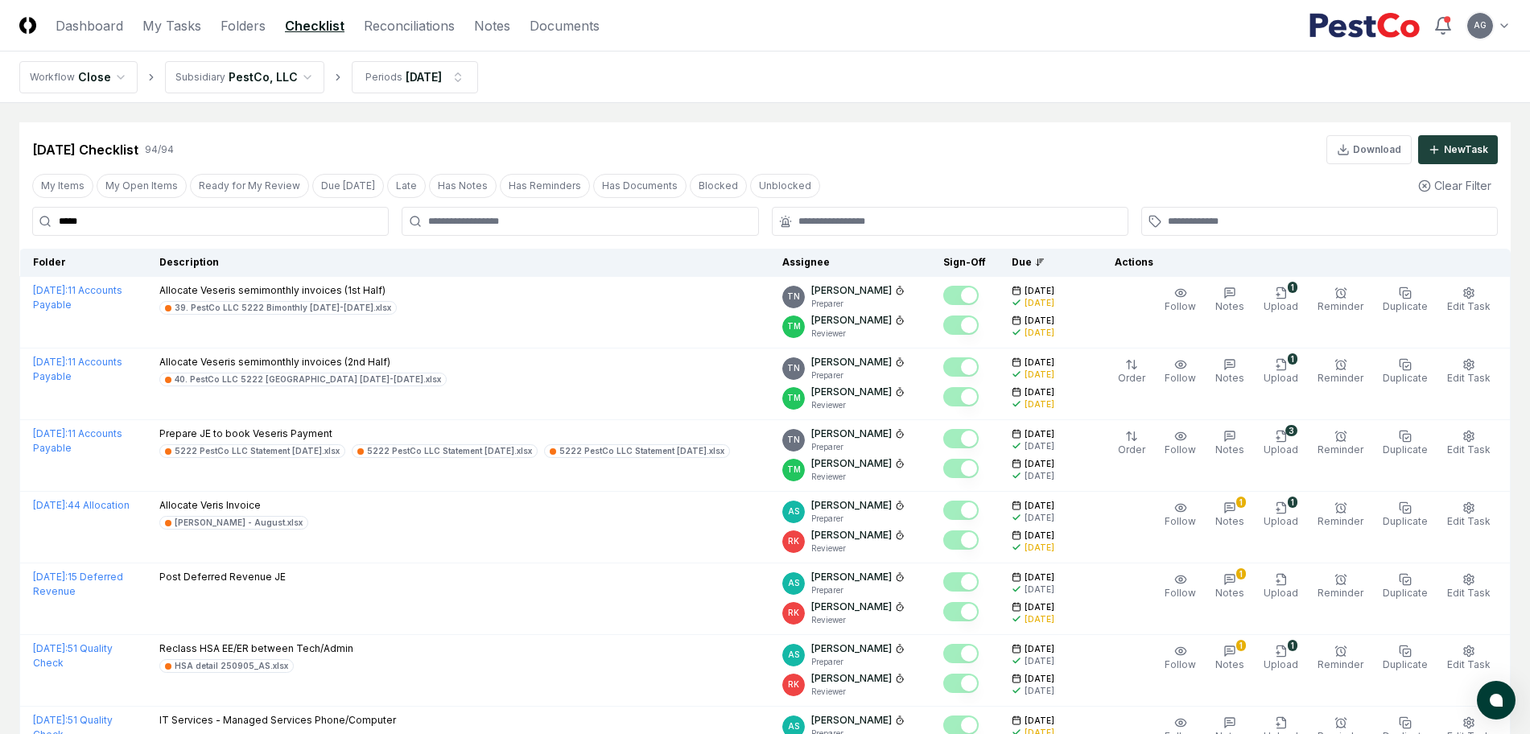
type input "*****"
click at [875, 136] on div "Aug 2025 Checklist 94 / 94 Download New Task" at bounding box center [764, 149] width 1465 height 29
click at [788, 100] on nav "Workflow Close Subsidiary PestCo, LLC Periods Aug 2025" at bounding box center [765, 76] width 1530 height 51
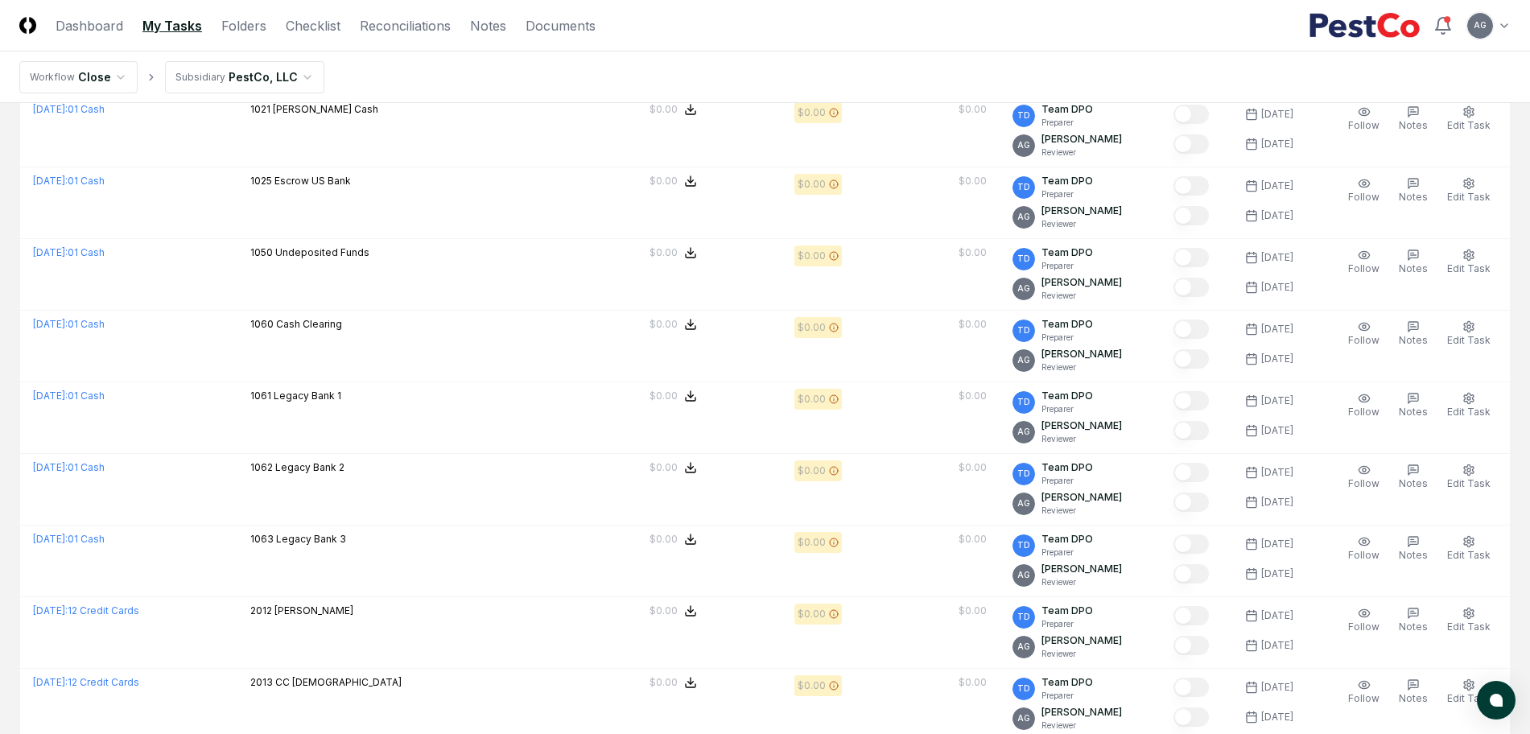
scroll to position [3621, 0]
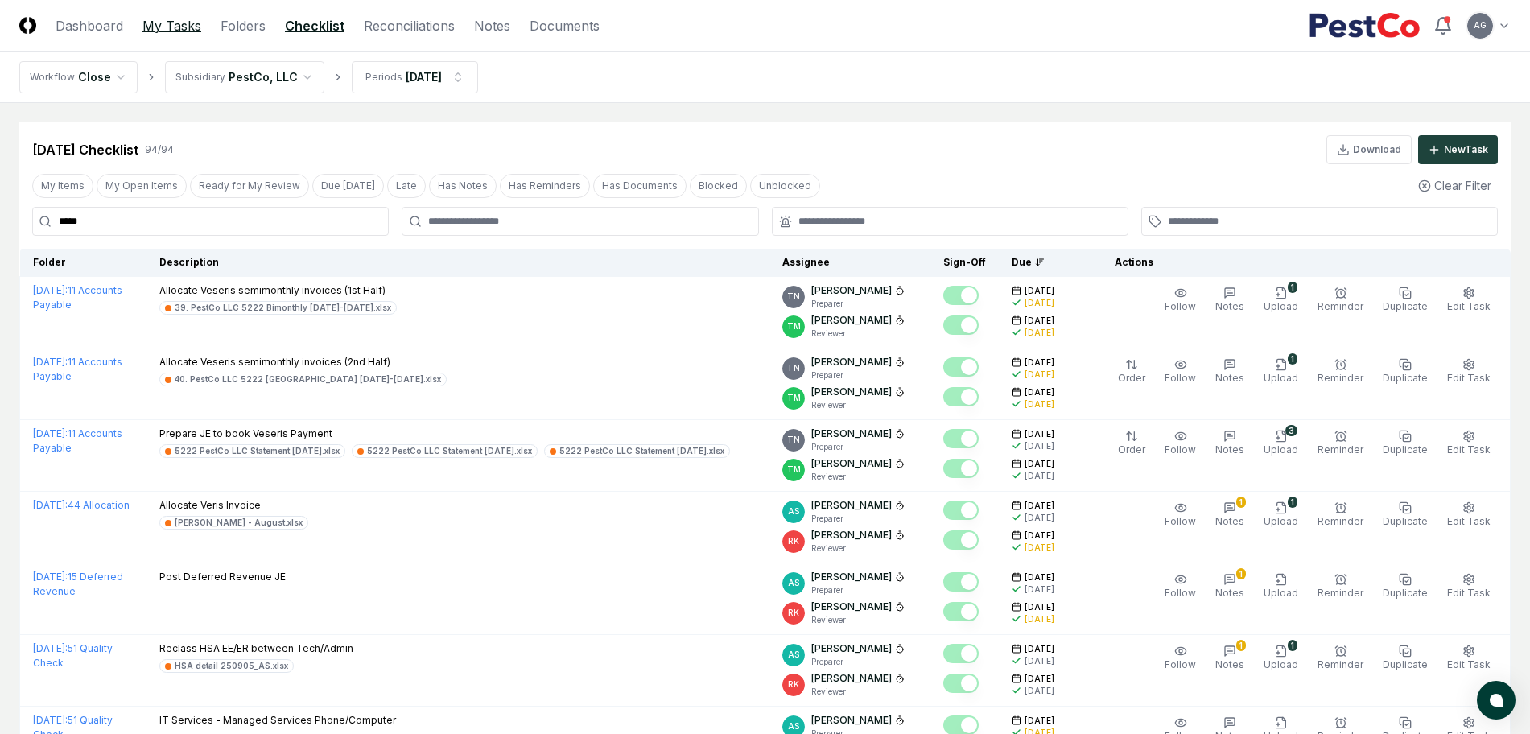
click at [171, 27] on link "My Tasks" at bounding box center [171, 25] width 59 height 19
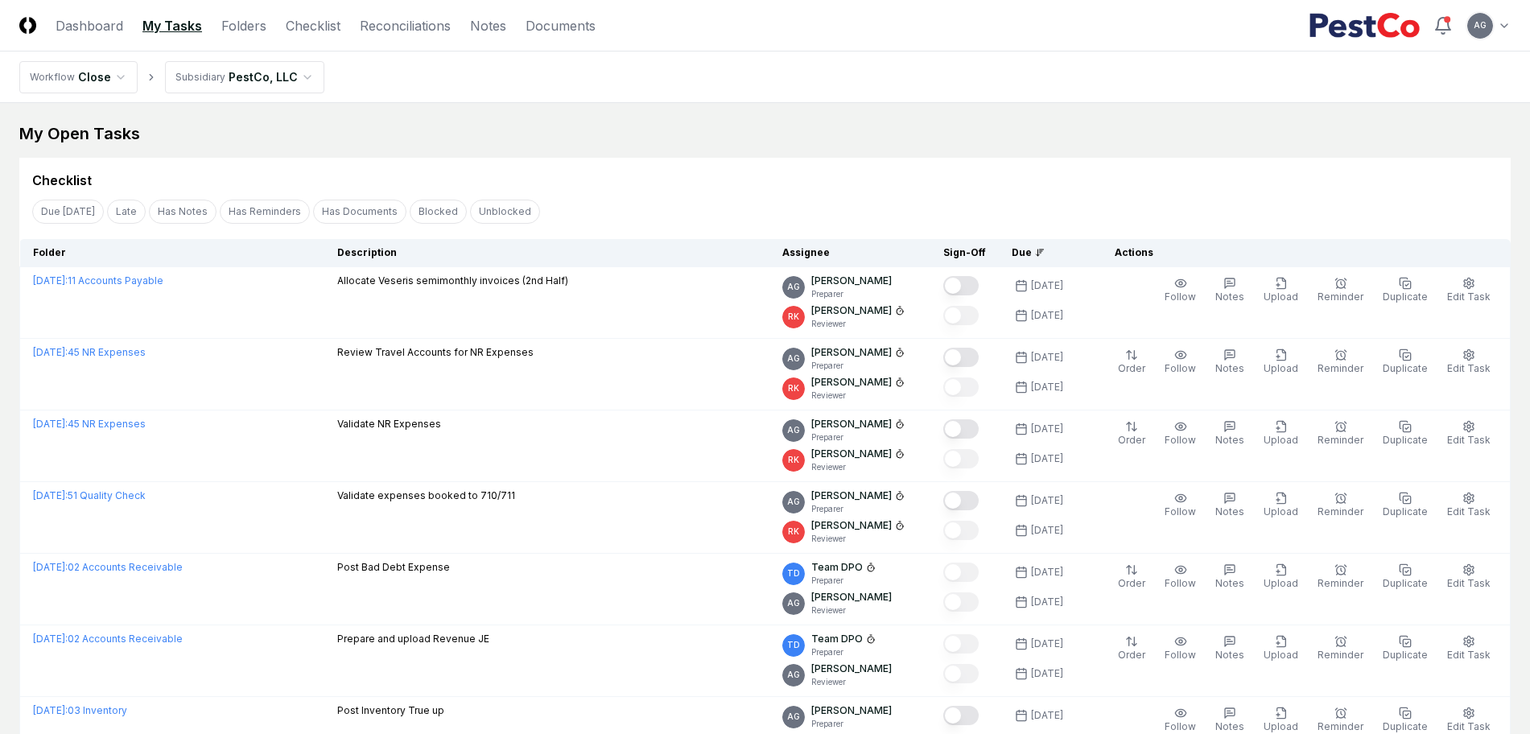
click at [607, 90] on nav "Workflow Close Subsidiary PestCo, LLC" at bounding box center [765, 76] width 1530 height 51
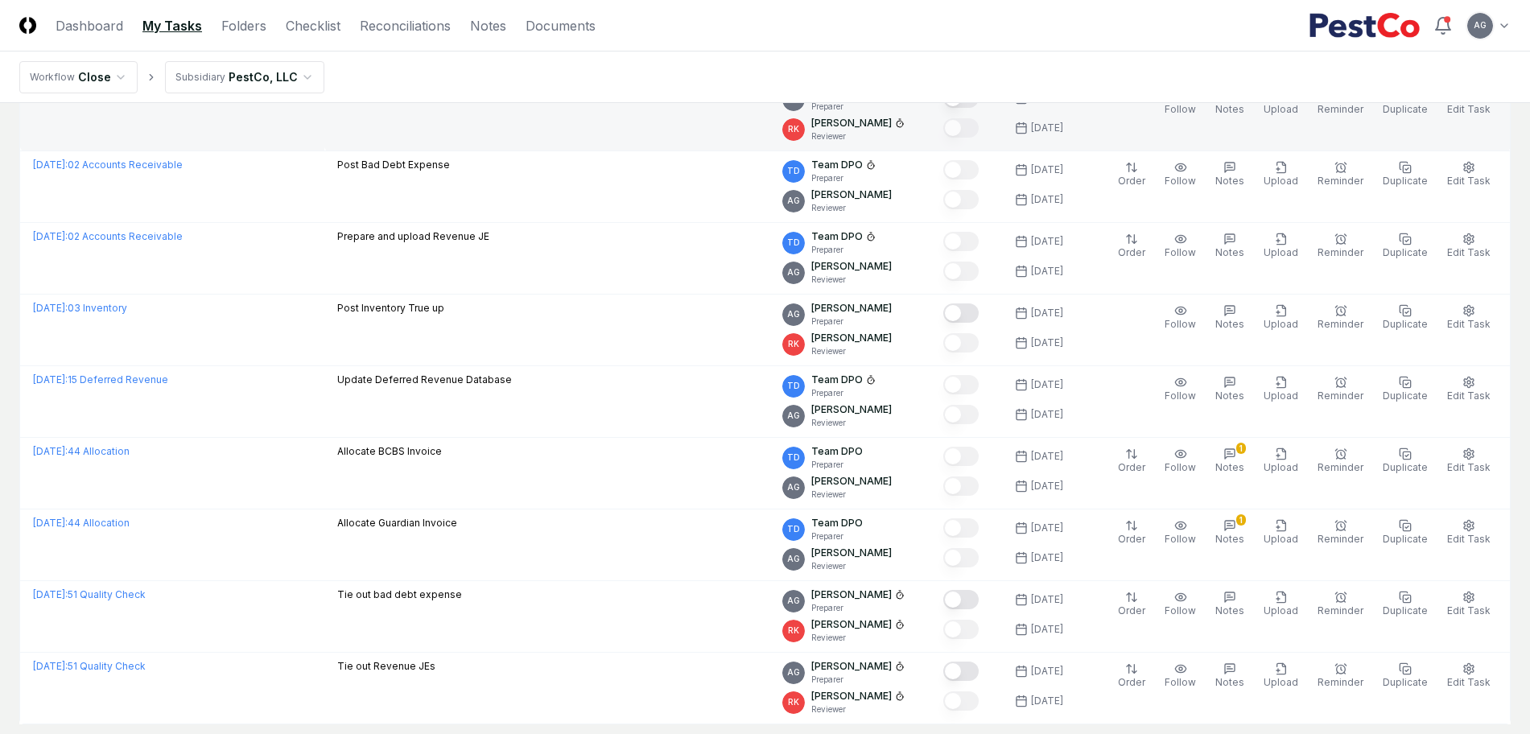
scroll to position [503, 0]
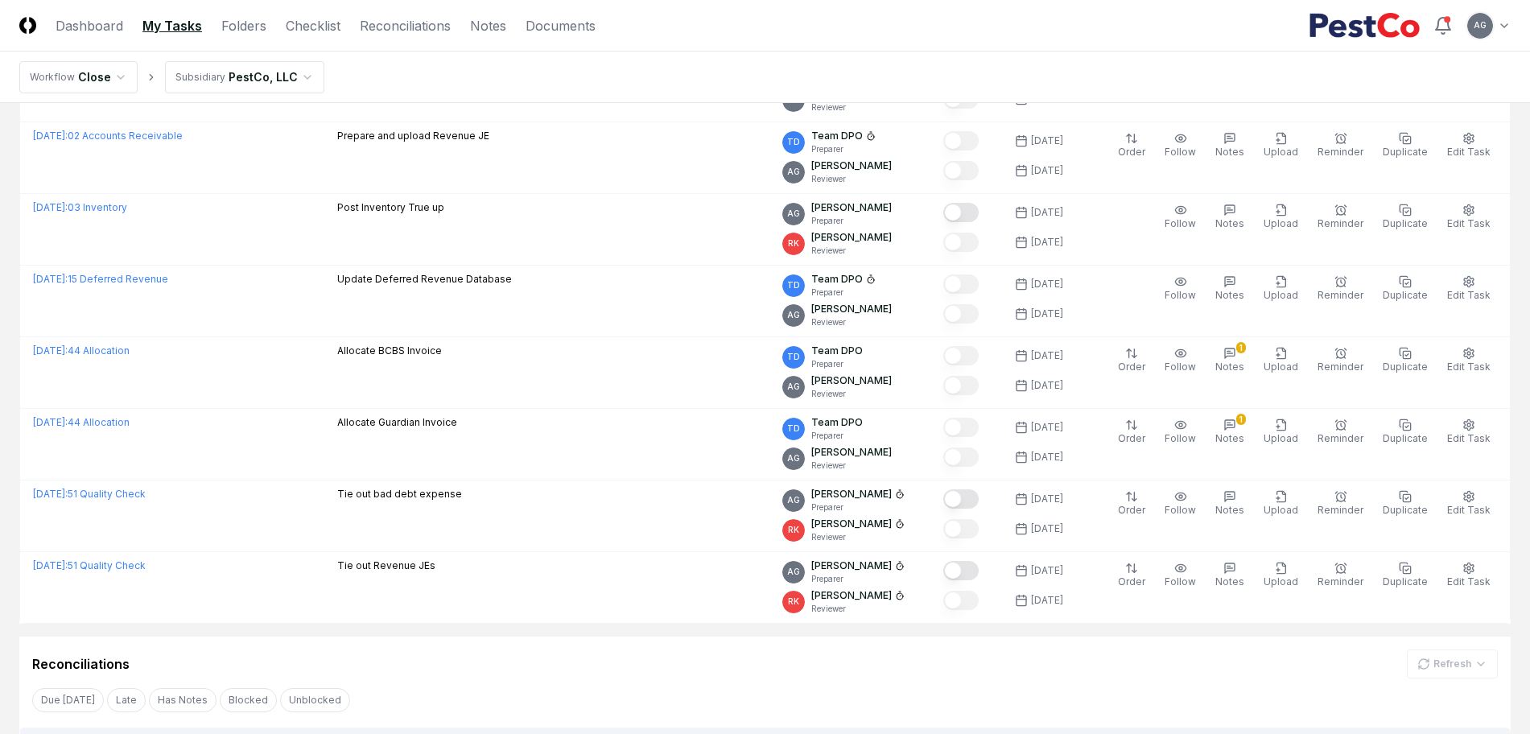
click at [717, 671] on div "Reconciliations Refresh" at bounding box center [764, 663] width 1465 height 29
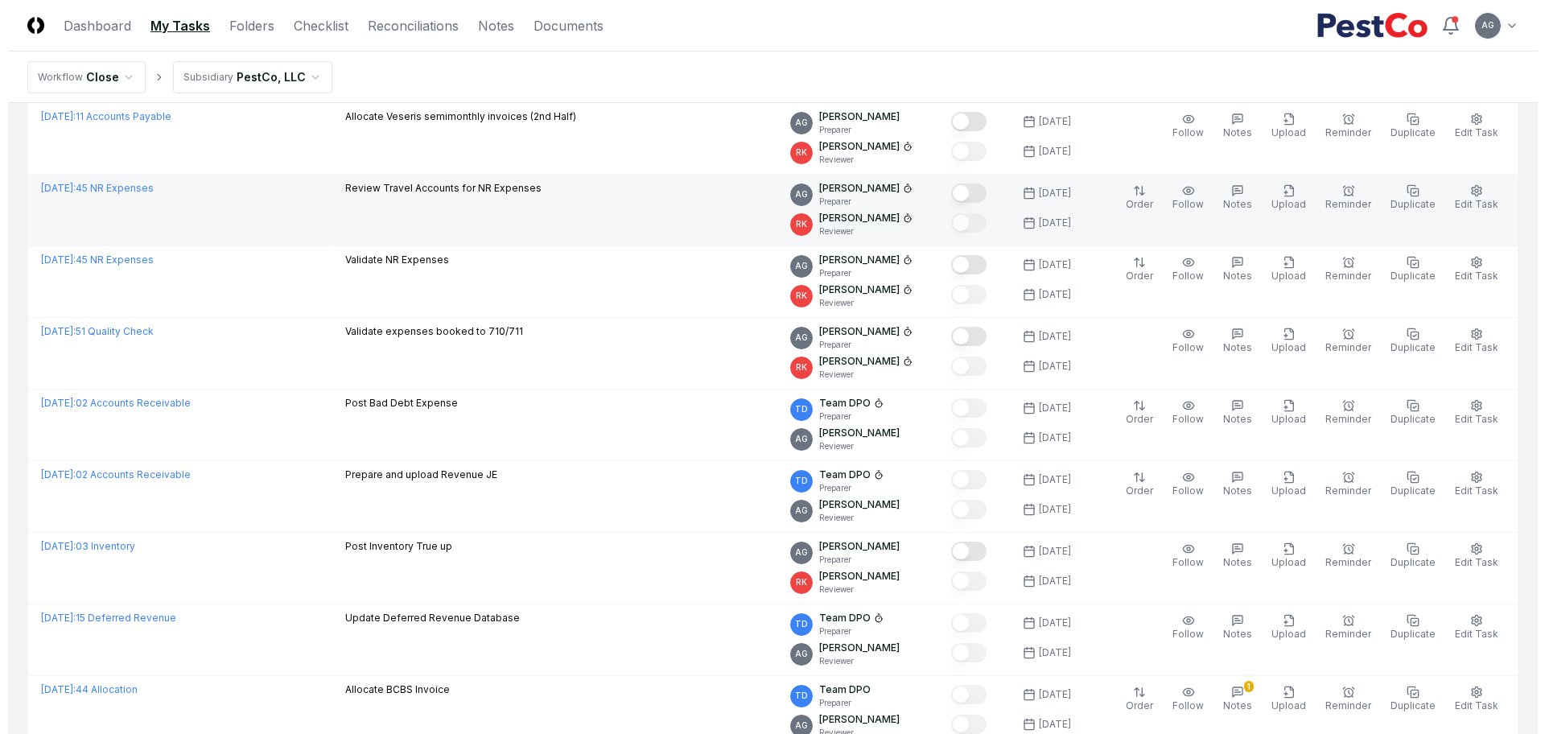
scroll to position [0, 0]
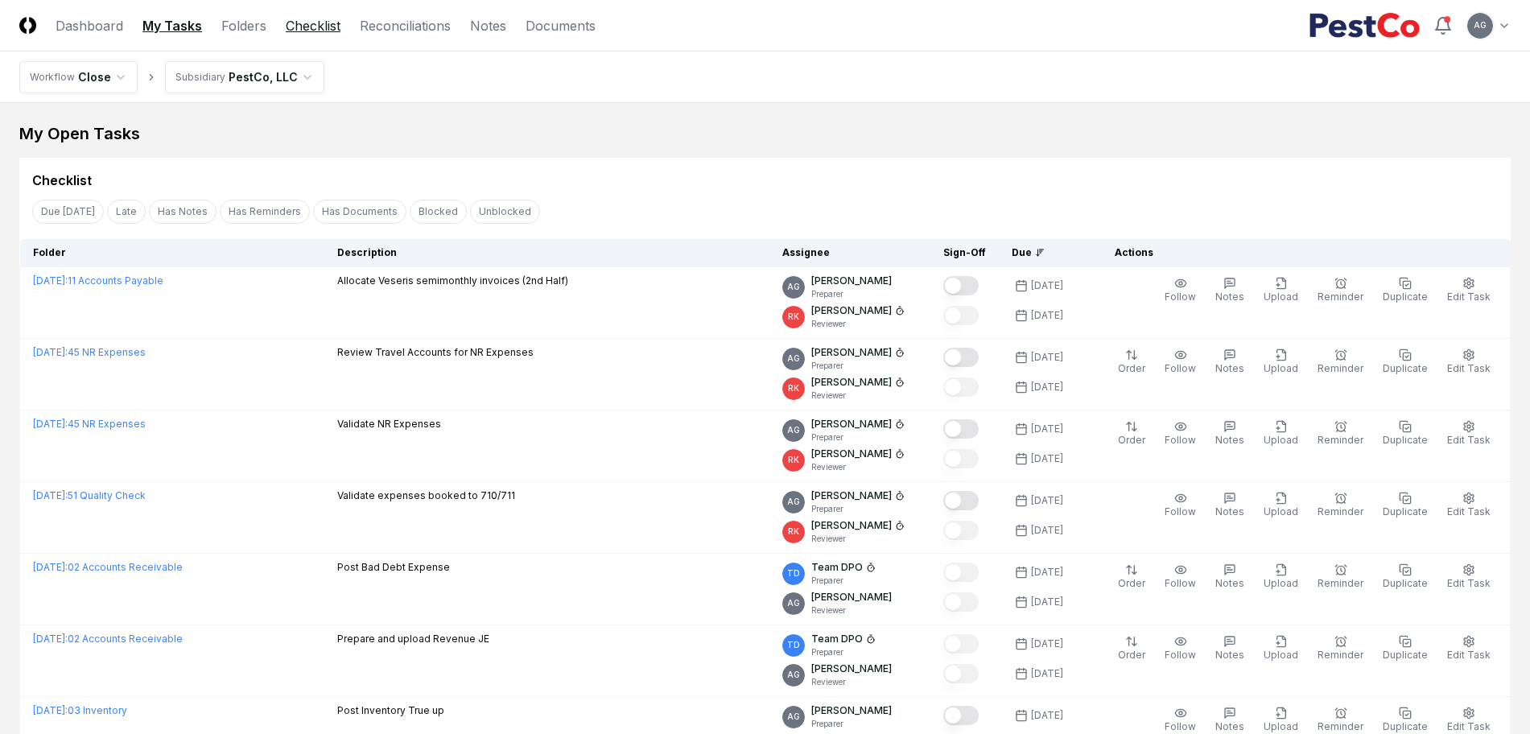
click at [328, 34] on link "Checklist" at bounding box center [313, 25] width 55 height 19
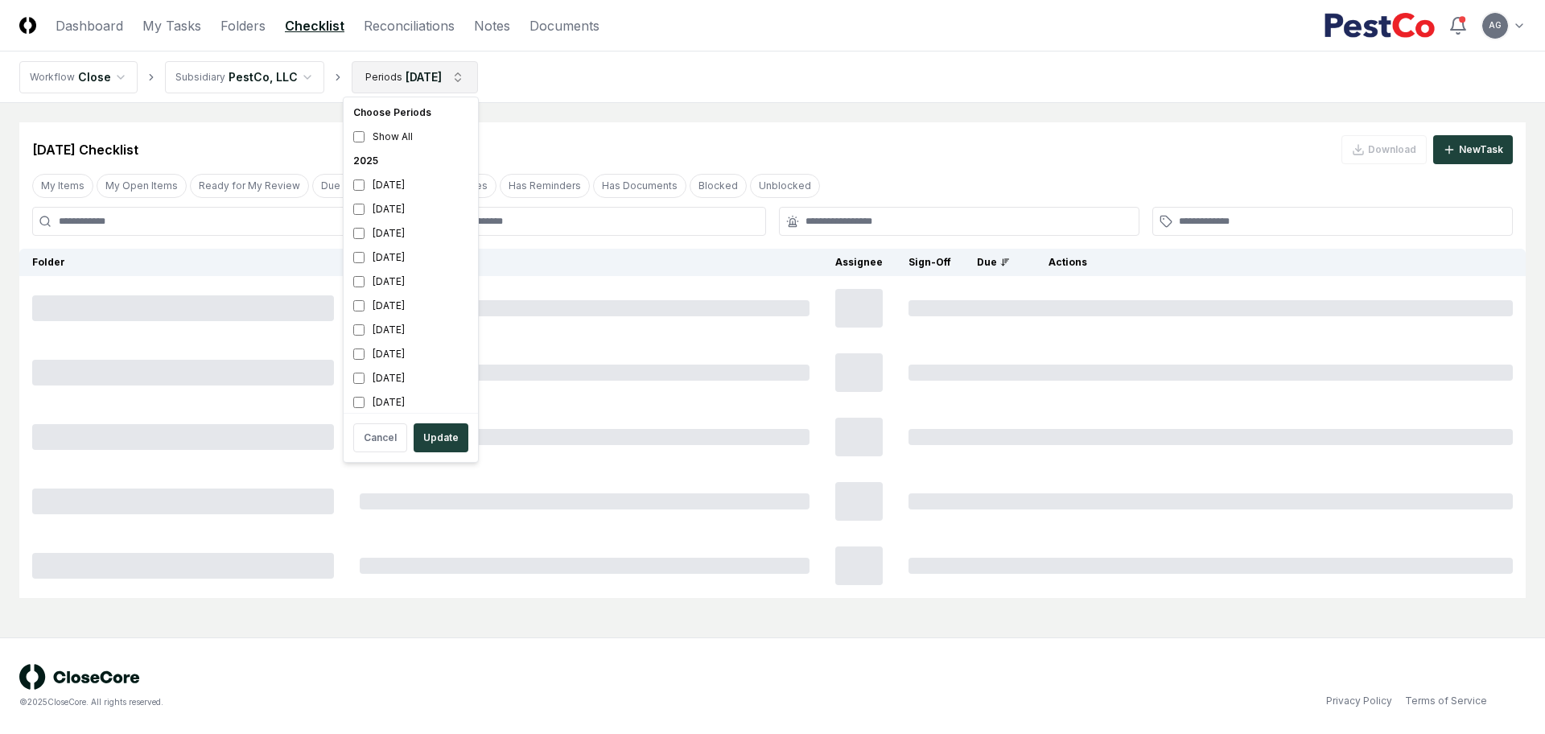
click at [457, 84] on html "CloseCore Dashboard My Tasks Folders Checklist Reconciliations Notes Documents …" at bounding box center [772, 367] width 1545 height 734
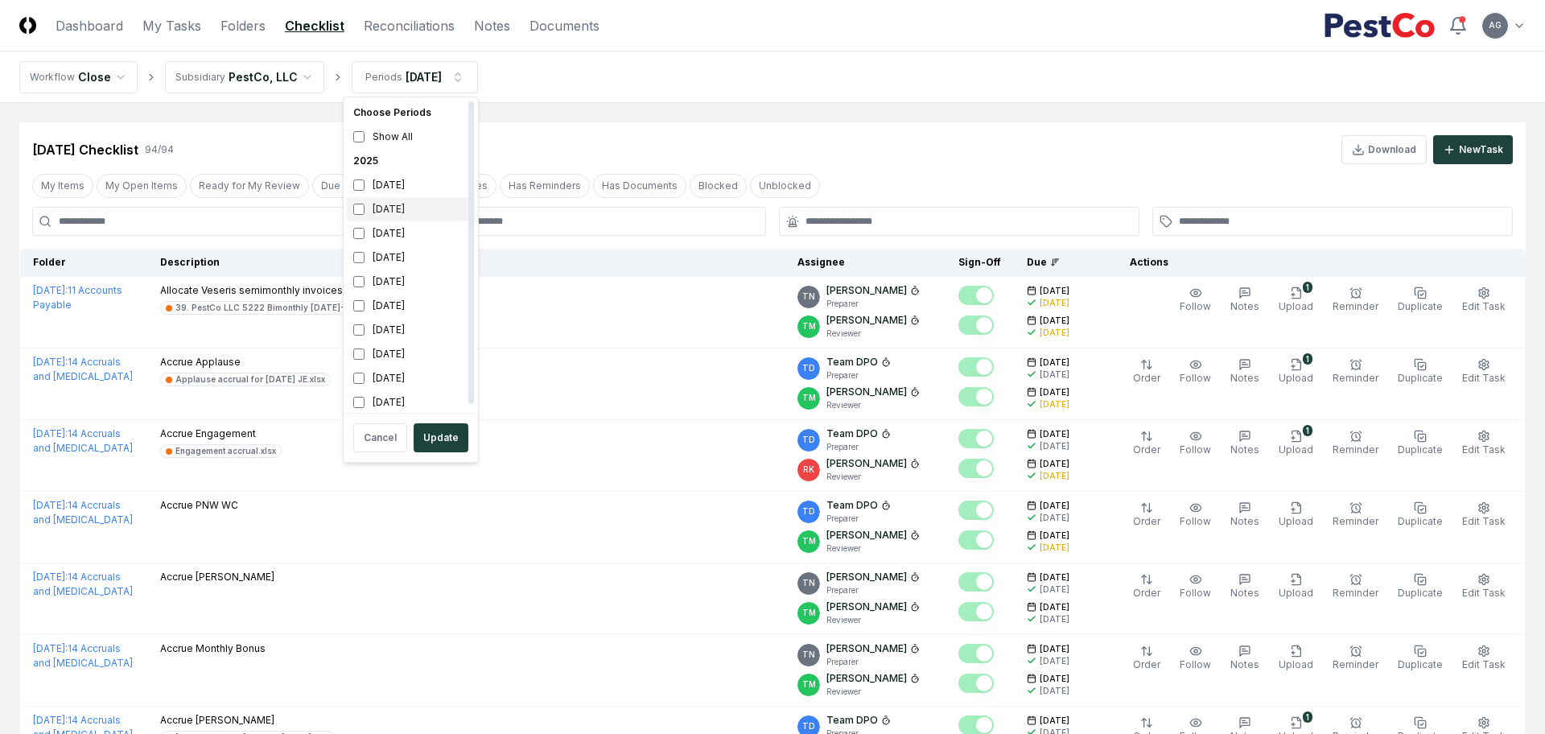
click at [403, 208] on div "[DATE]" at bounding box center [411, 209] width 128 height 24
click at [395, 232] on div "[DATE]" at bounding box center [411, 233] width 128 height 24
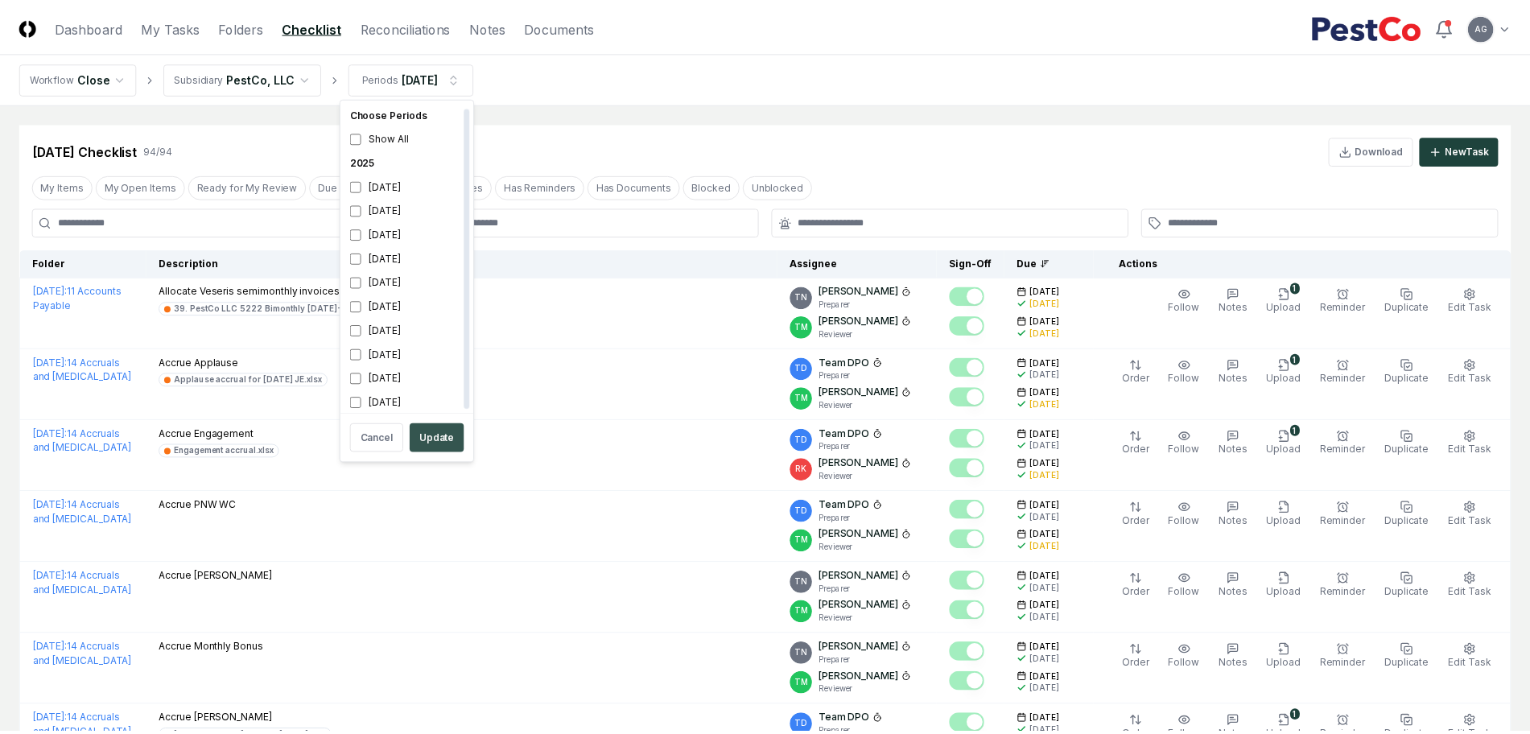
scroll to position [5, 0]
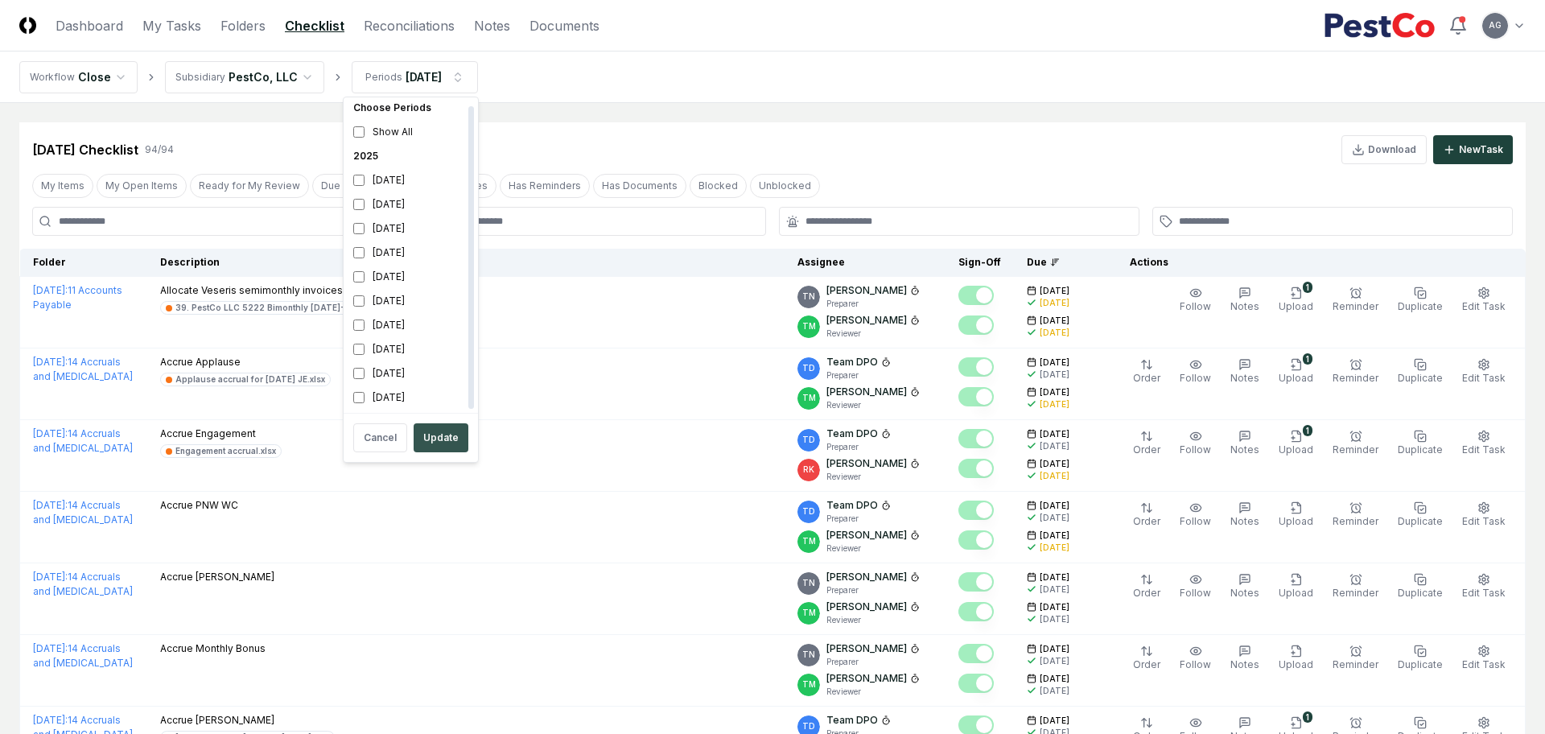
click at [447, 441] on button "Update" at bounding box center [441, 437] width 55 height 29
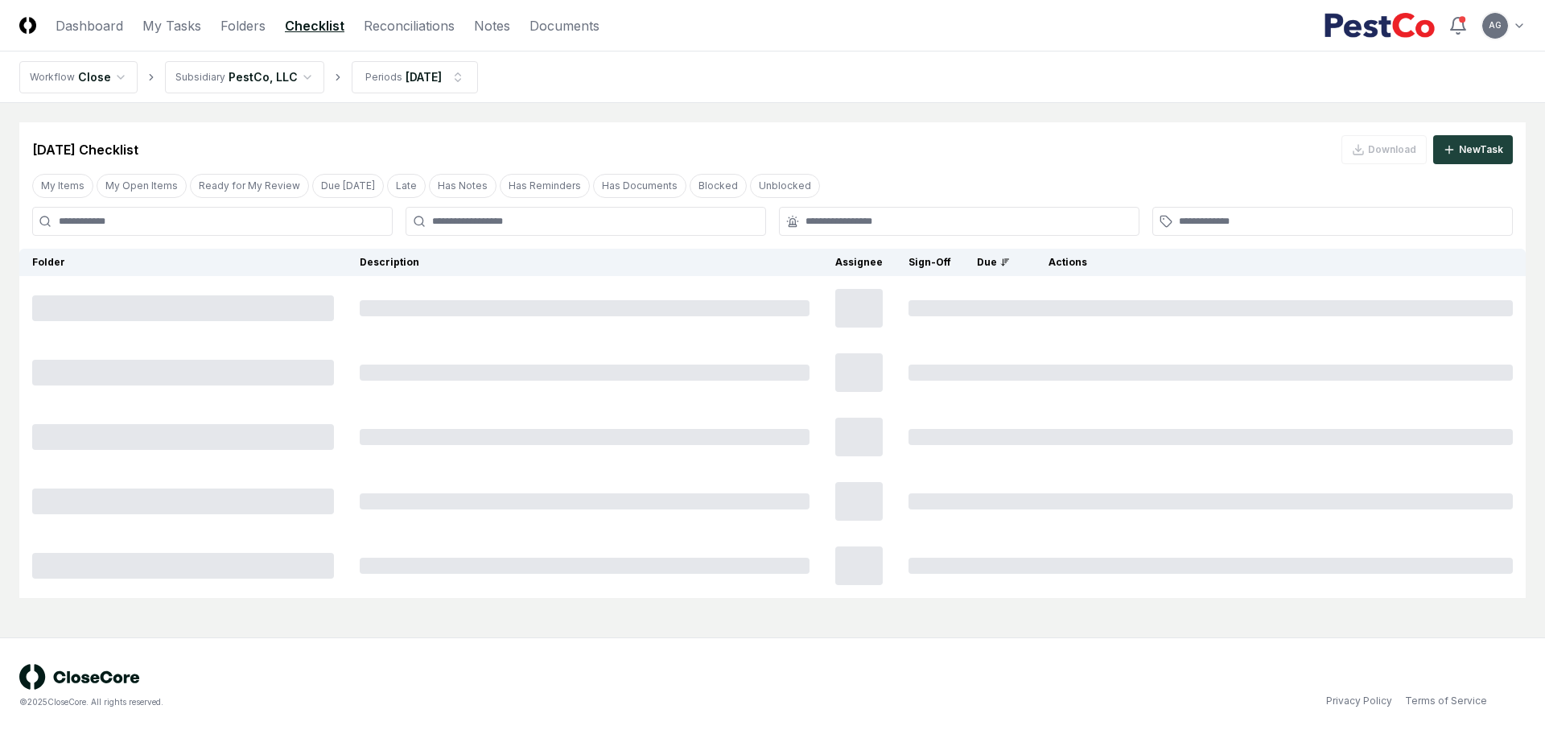
click at [693, 50] on header "CloseCore Dashboard My Tasks Folders Checklist Reconciliations Notes Documents …" at bounding box center [772, 25] width 1545 height 51
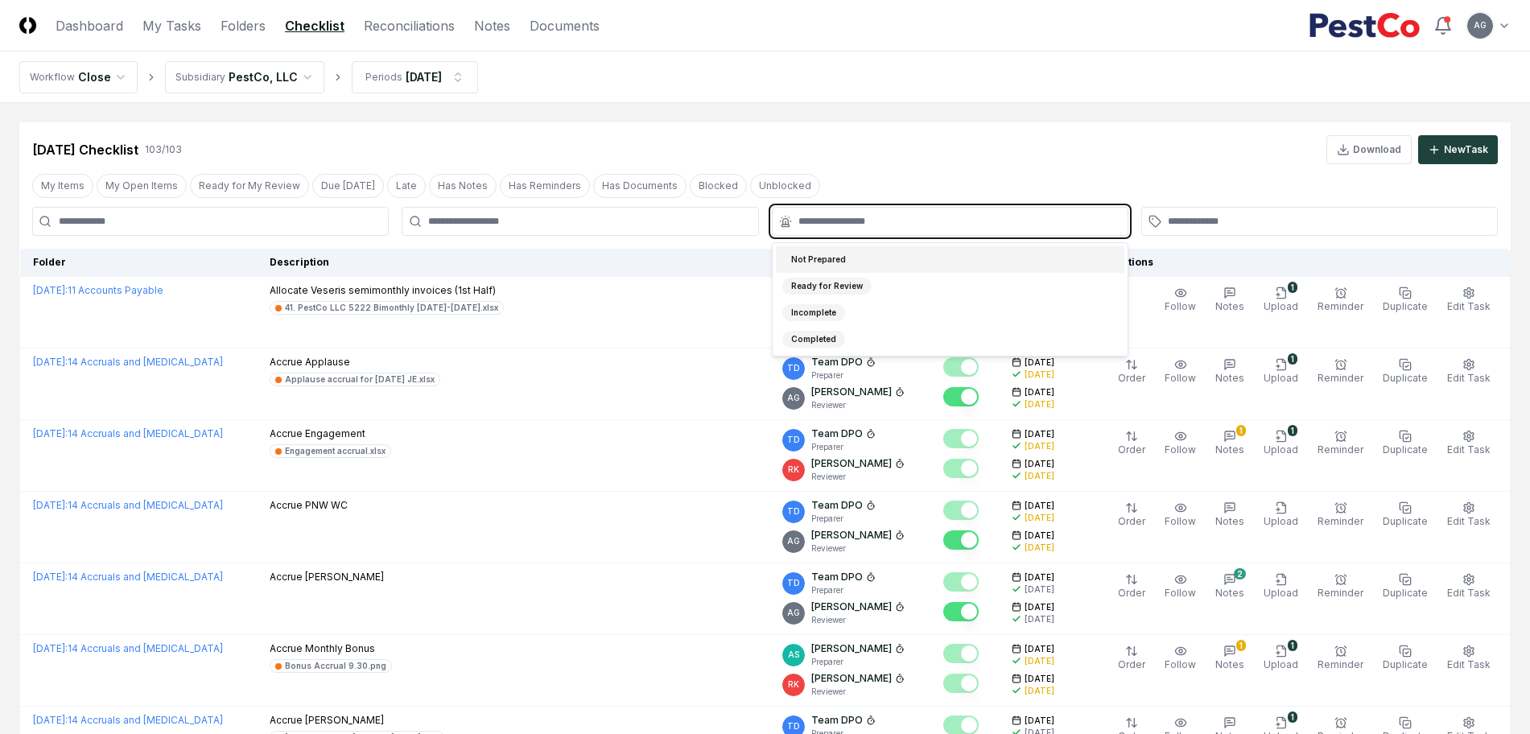
click at [817, 216] on input "text" at bounding box center [957, 221] width 319 height 14
click at [849, 254] on div "Not Prepared" at bounding box center [818, 259] width 72 height 17
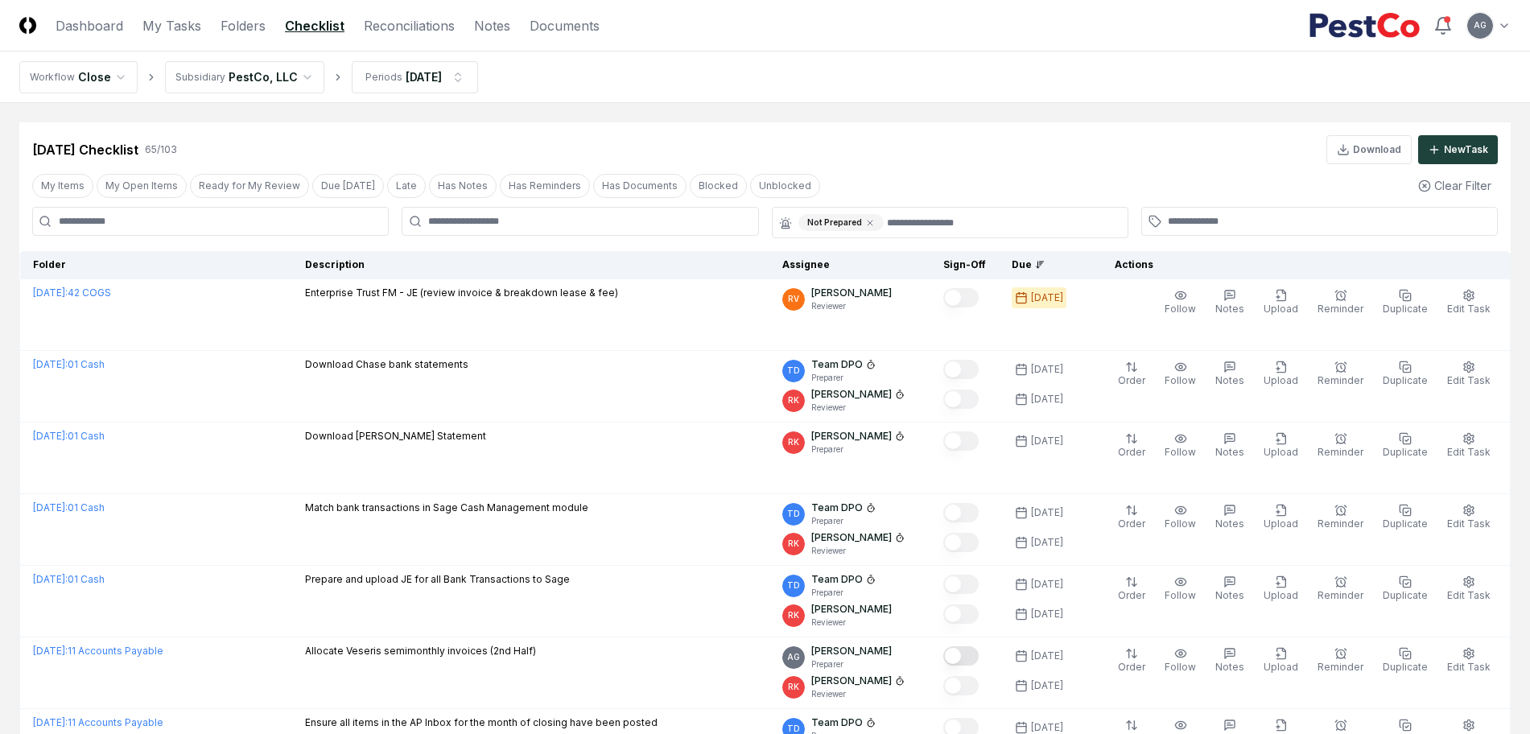
click at [855, 127] on div "[DATE] Checklist 65 / 103 Download New Task" at bounding box center [764, 143] width 1491 height 42
click at [768, 66] on nav "Workflow Close Subsidiary PestCo, LLC Periods [DATE]" at bounding box center [765, 76] width 1530 height 51
click at [180, 28] on link "My Tasks" at bounding box center [171, 25] width 59 height 19
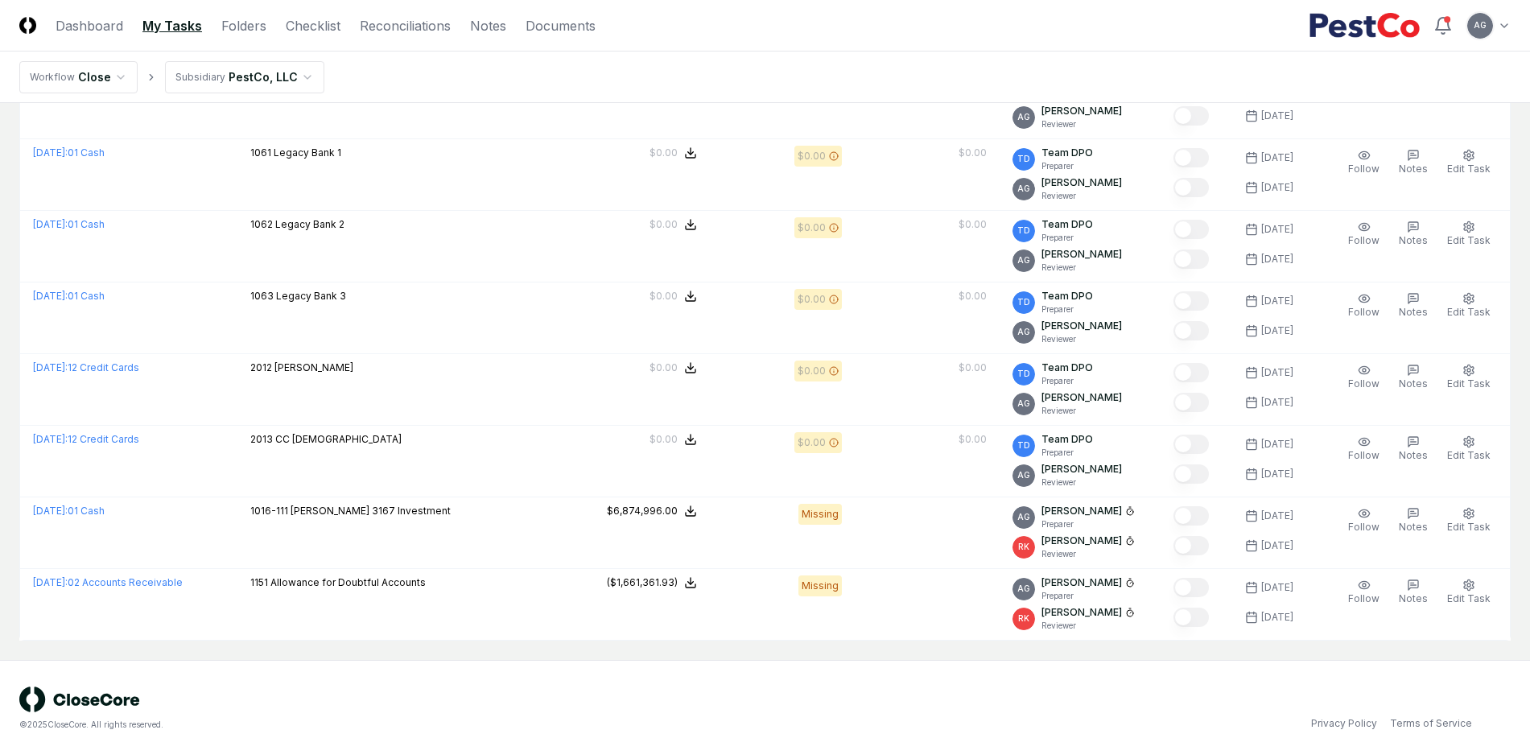
scroll to position [3720, 0]
